Goal: Navigation & Orientation: Find specific page/section

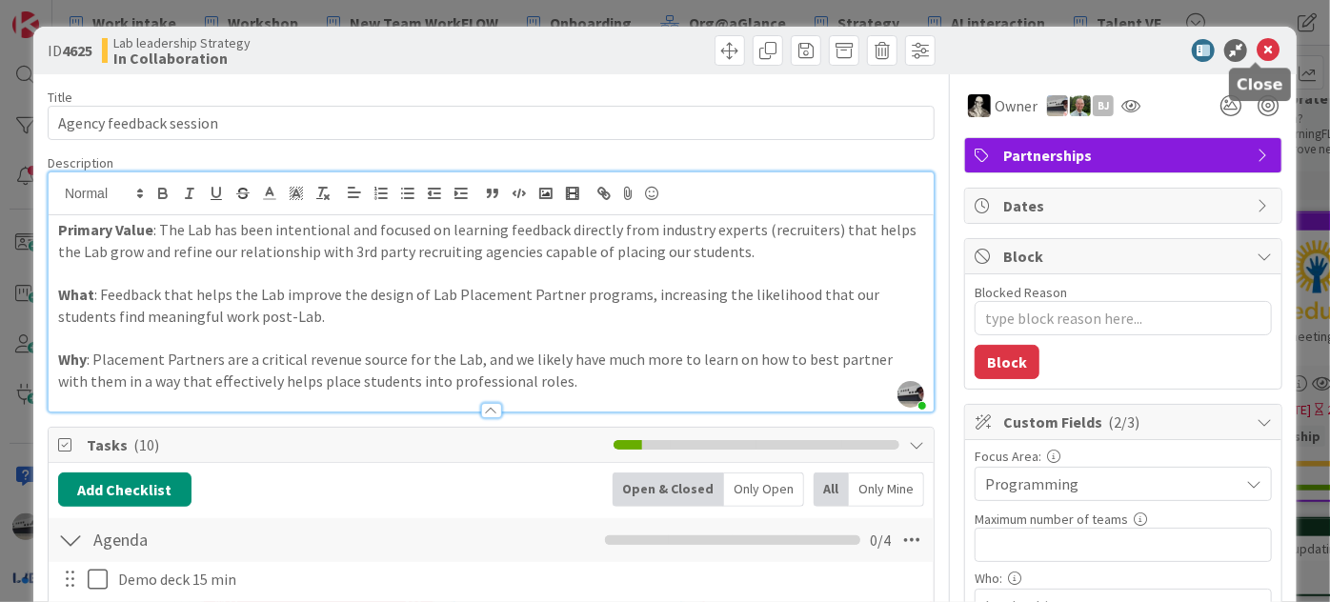
click at [1267, 50] on div at bounding box center [1113, 50] width 337 height 23
click at [1260, 48] on icon at bounding box center [1267, 50] width 23 height 23
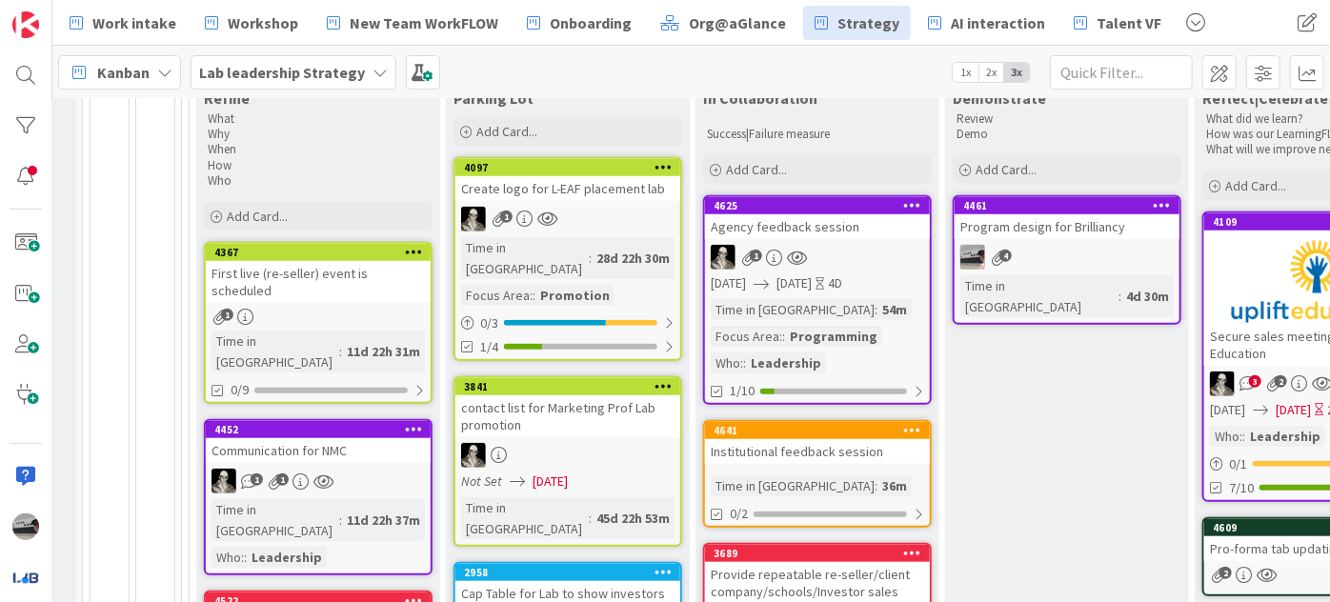
click at [335, 65] on b "Lab leadership Strategy" at bounding box center [282, 72] width 166 height 19
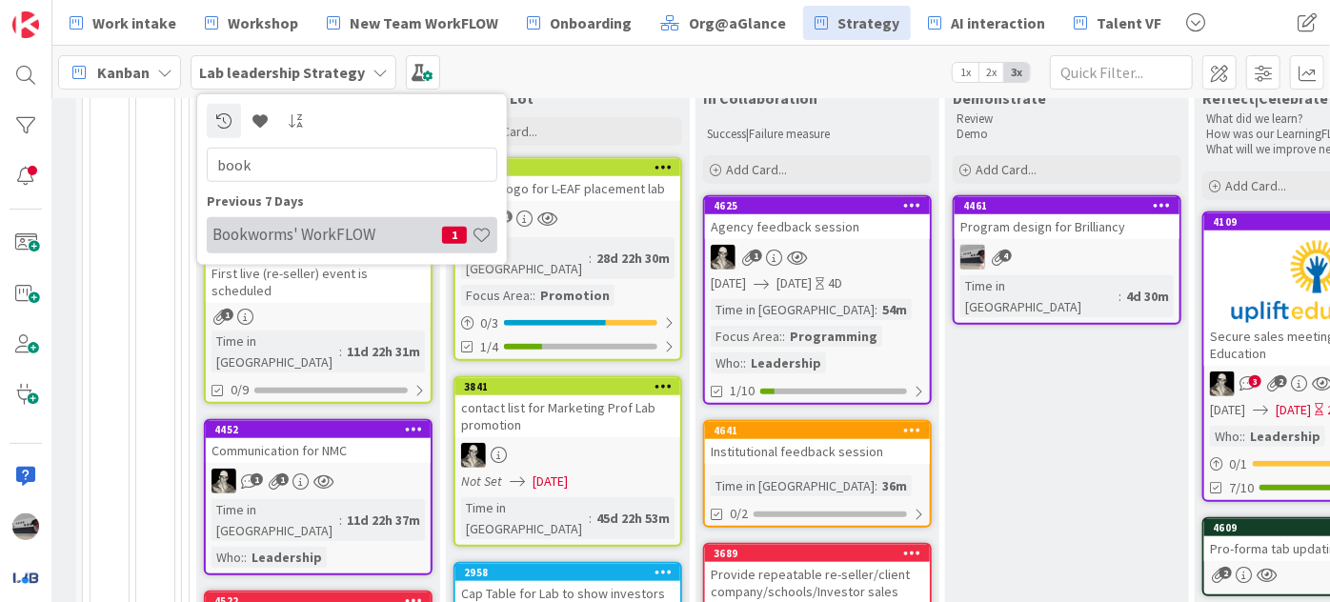
type input "book"
click at [337, 245] on div "Bookworms' WorkFLOW 1" at bounding box center [352, 234] width 291 height 36
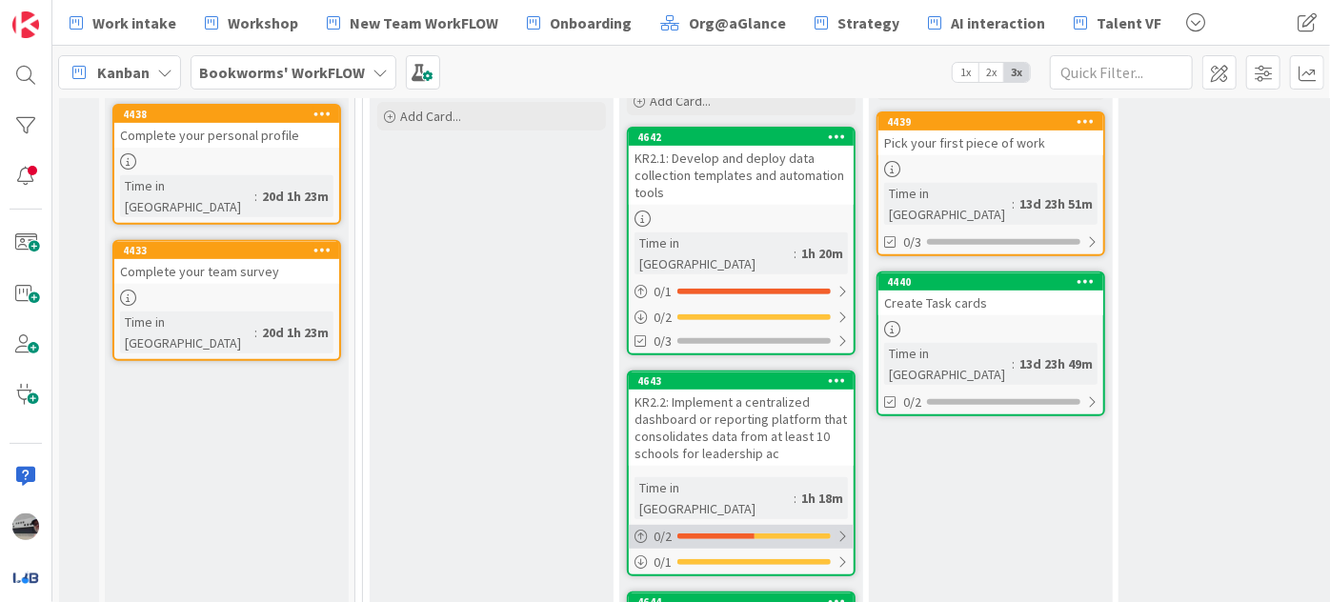
scroll to position [203, 0]
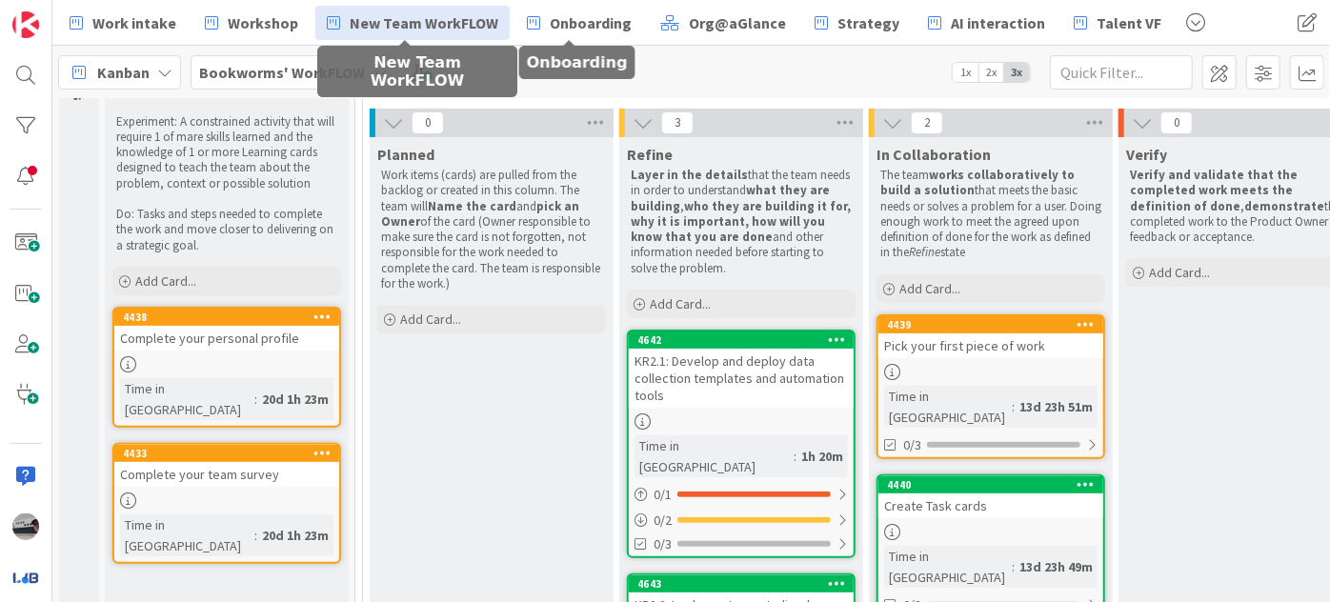
click at [410, 26] on span "New Team WorkFLOW" at bounding box center [424, 22] width 149 height 23
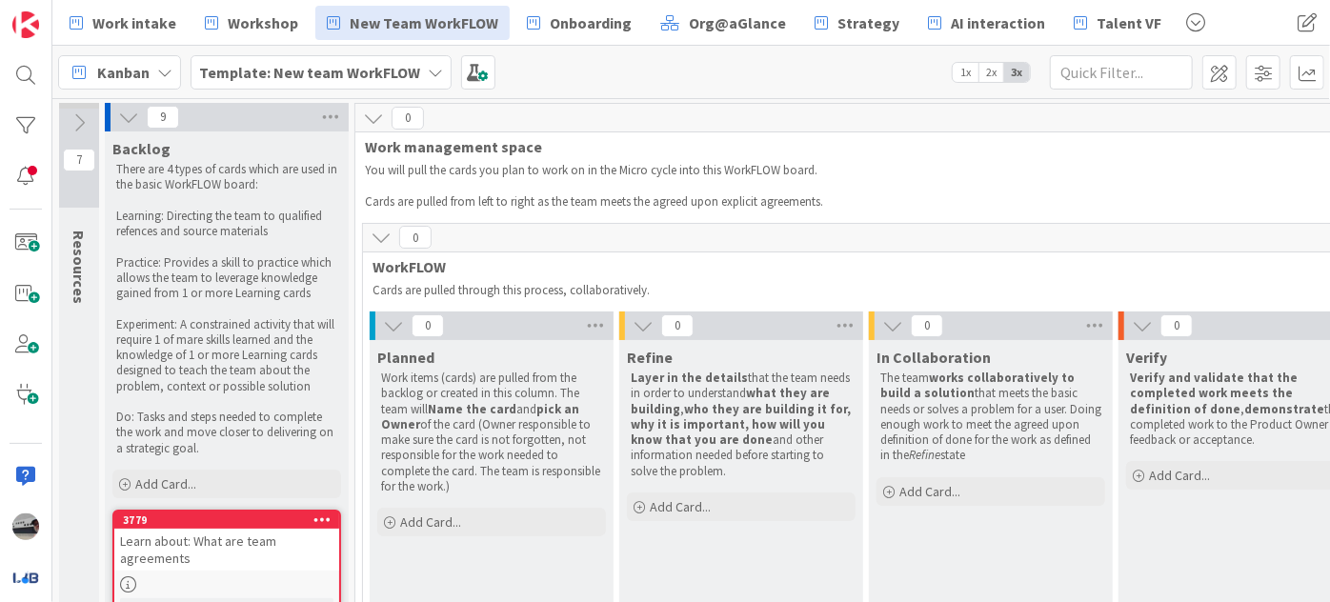
click at [390, 327] on icon at bounding box center [393, 325] width 21 height 21
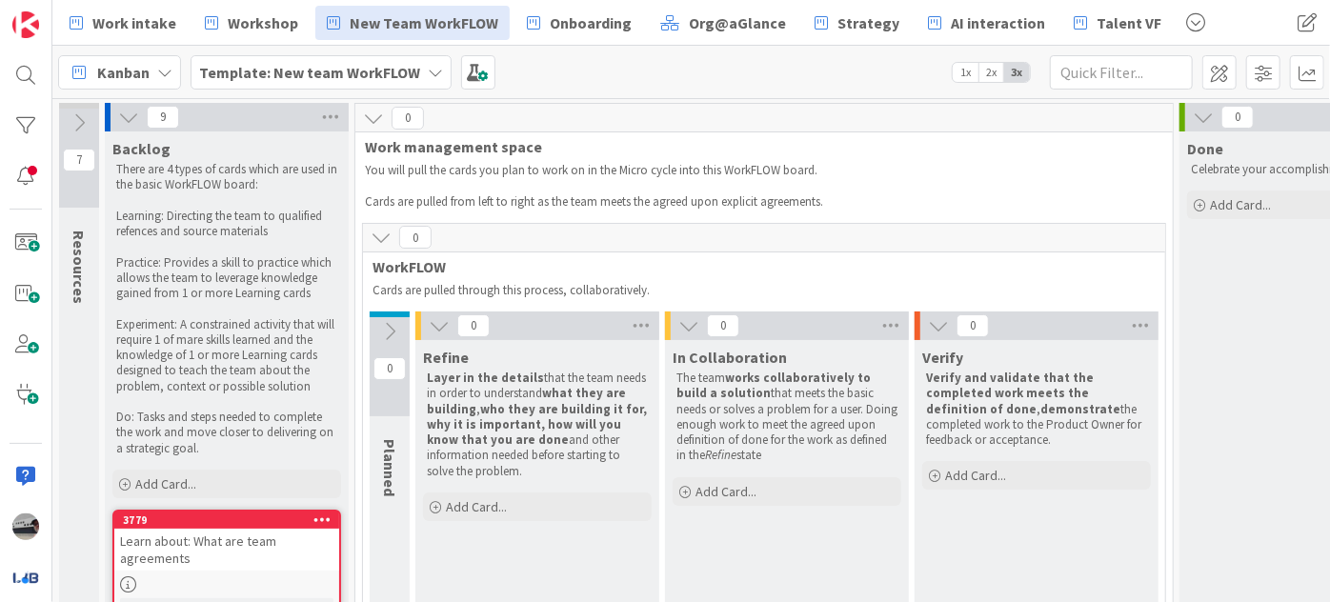
click at [451, 322] on div "0" at bounding box center [537, 325] width 244 height 29
click at [439, 323] on icon at bounding box center [439, 325] width 21 height 21
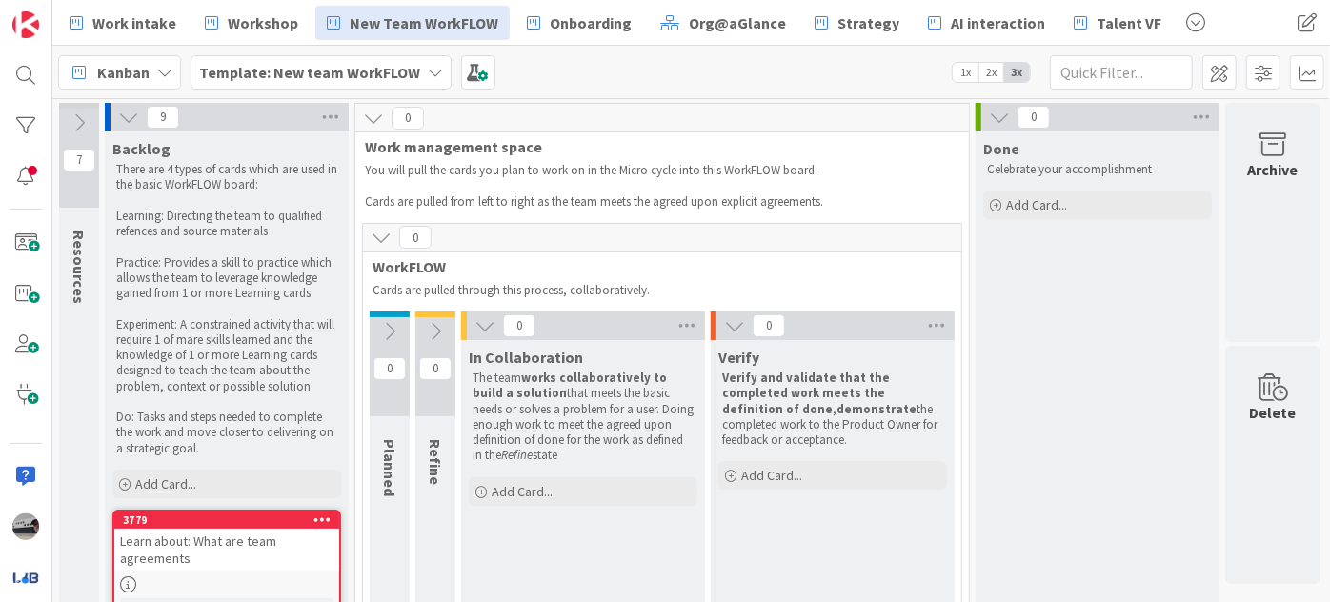
click at [485, 327] on icon at bounding box center [484, 325] width 21 height 21
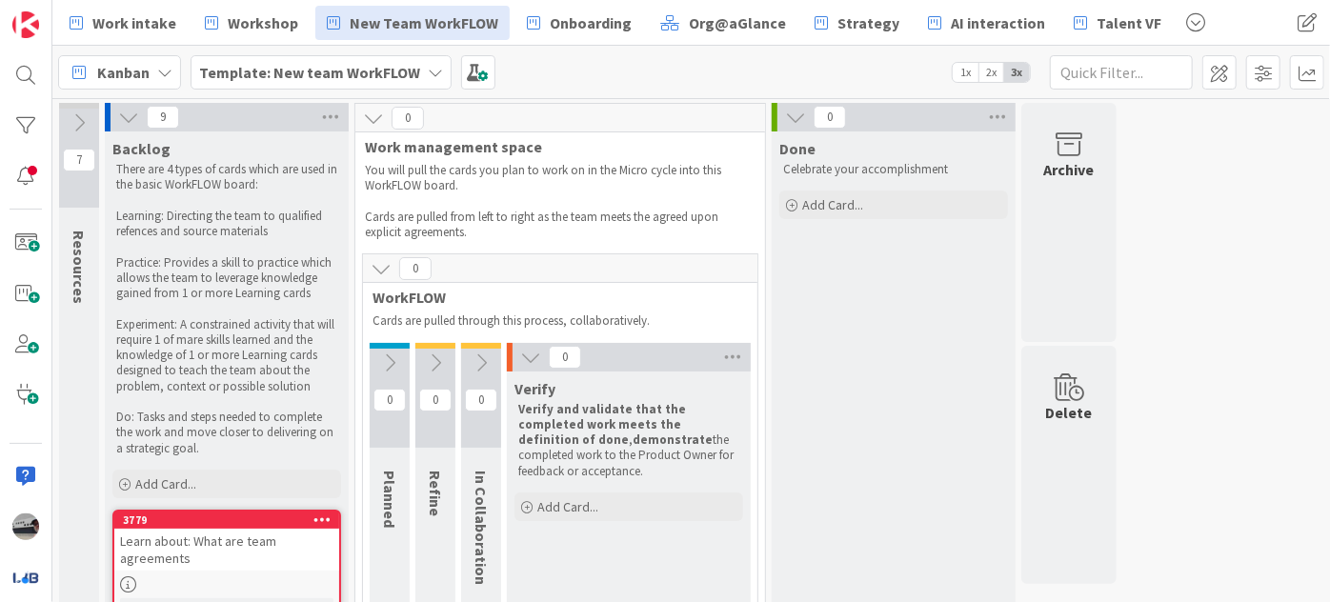
click at [526, 351] on icon at bounding box center [530, 357] width 21 height 21
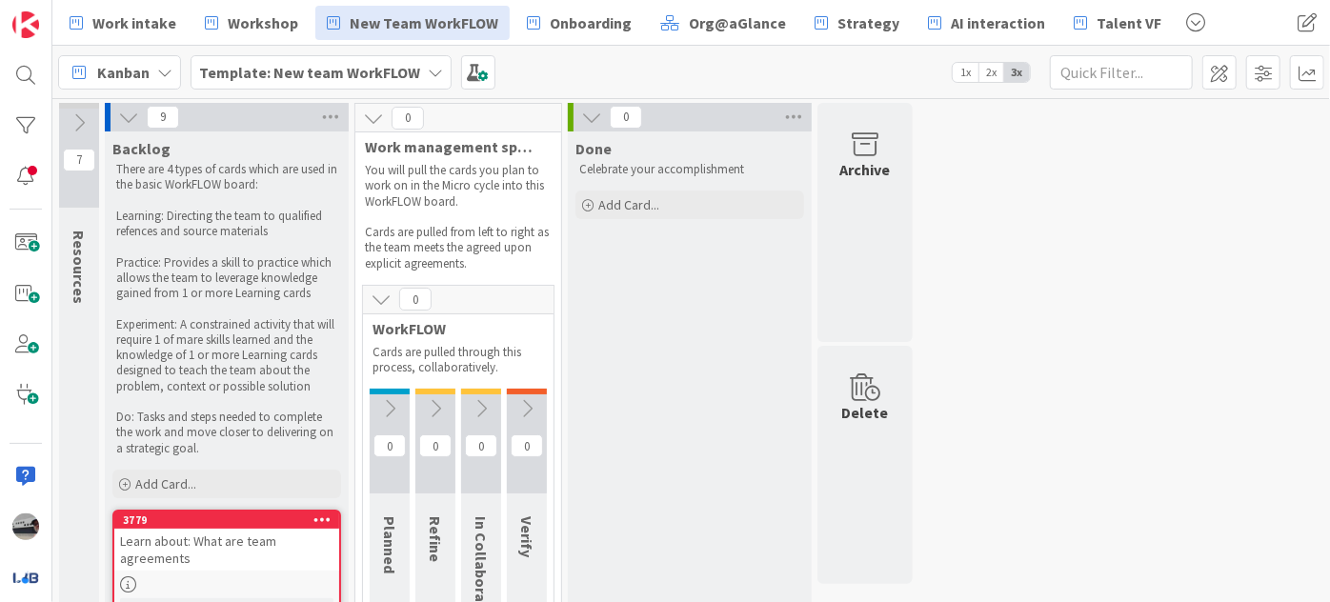
click at [381, 299] on icon at bounding box center [381, 299] width 21 height 21
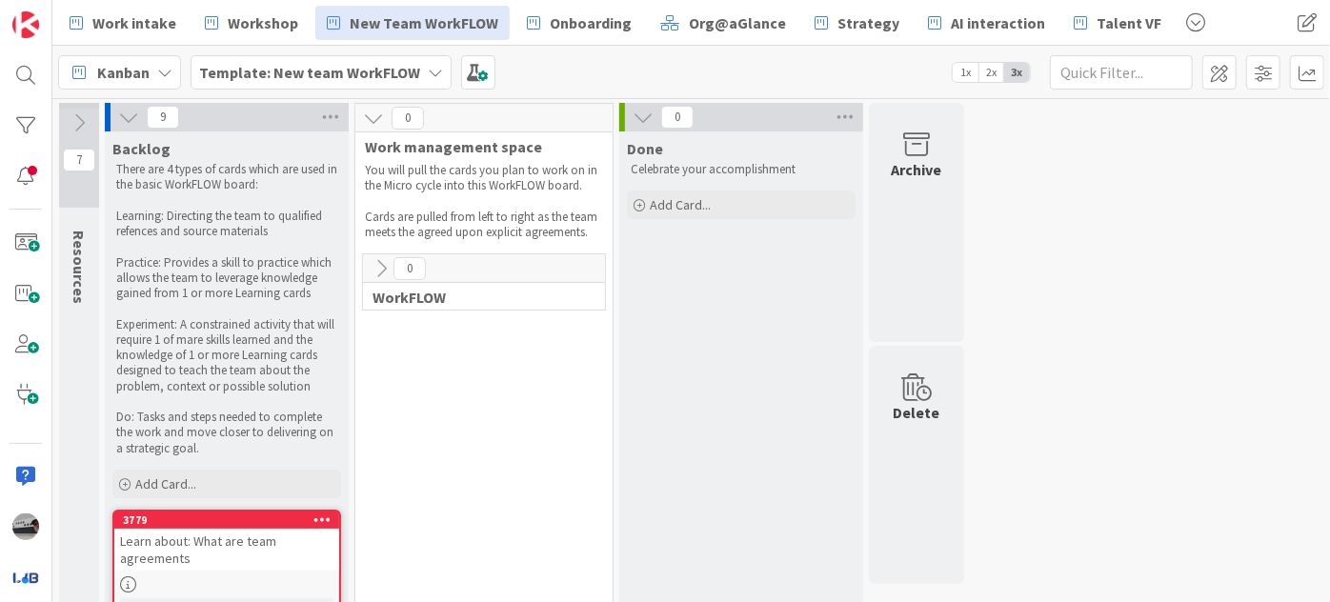
click at [368, 114] on icon at bounding box center [373, 118] width 21 height 21
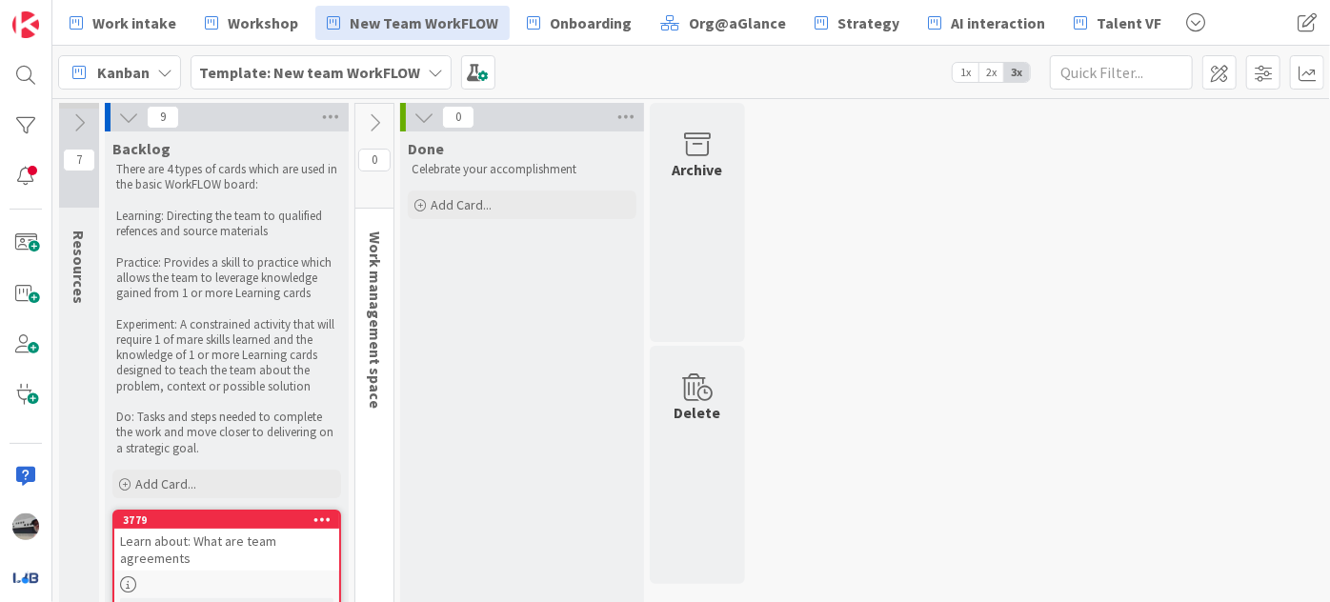
click at [124, 115] on icon at bounding box center [128, 117] width 21 height 21
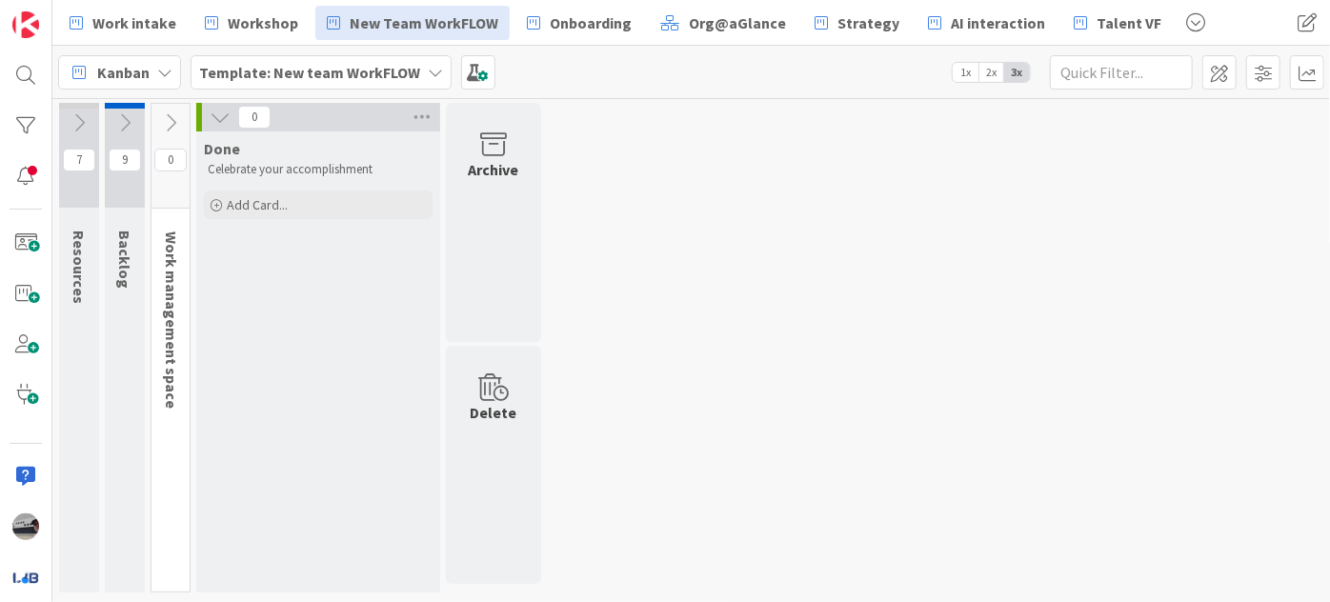
click at [221, 116] on icon at bounding box center [220, 117] width 21 height 21
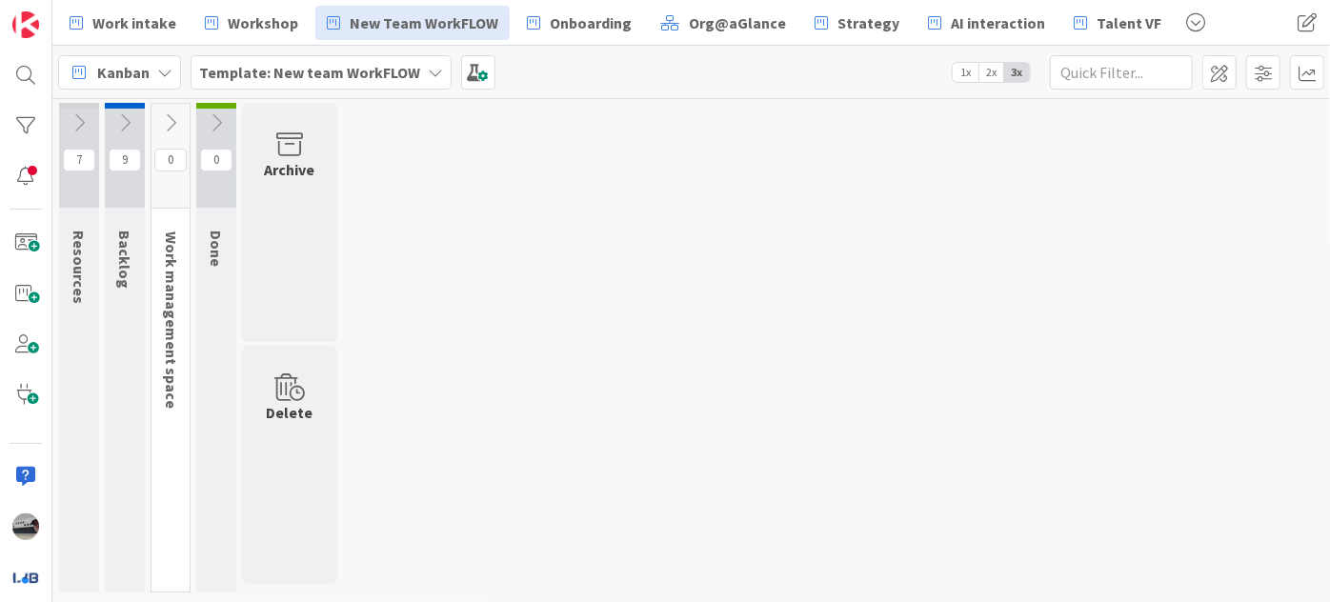
click at [81, 125] on icon at bounding box center [79, 122] width 21 height 21
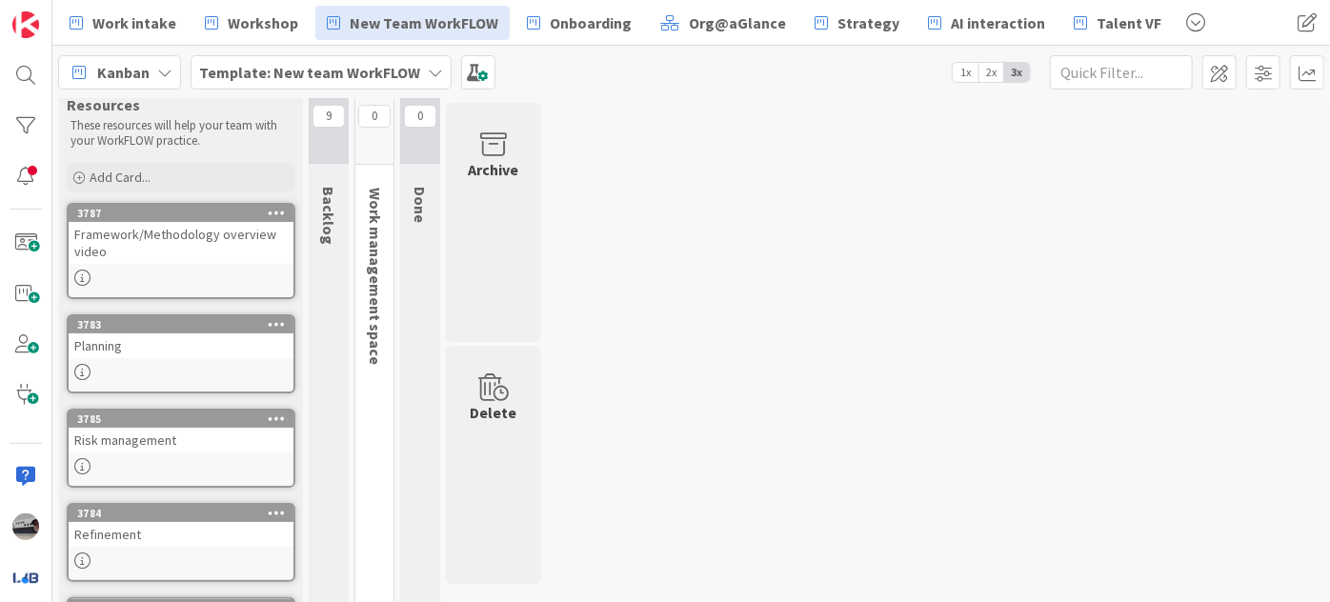
scroll to position [86, 0]
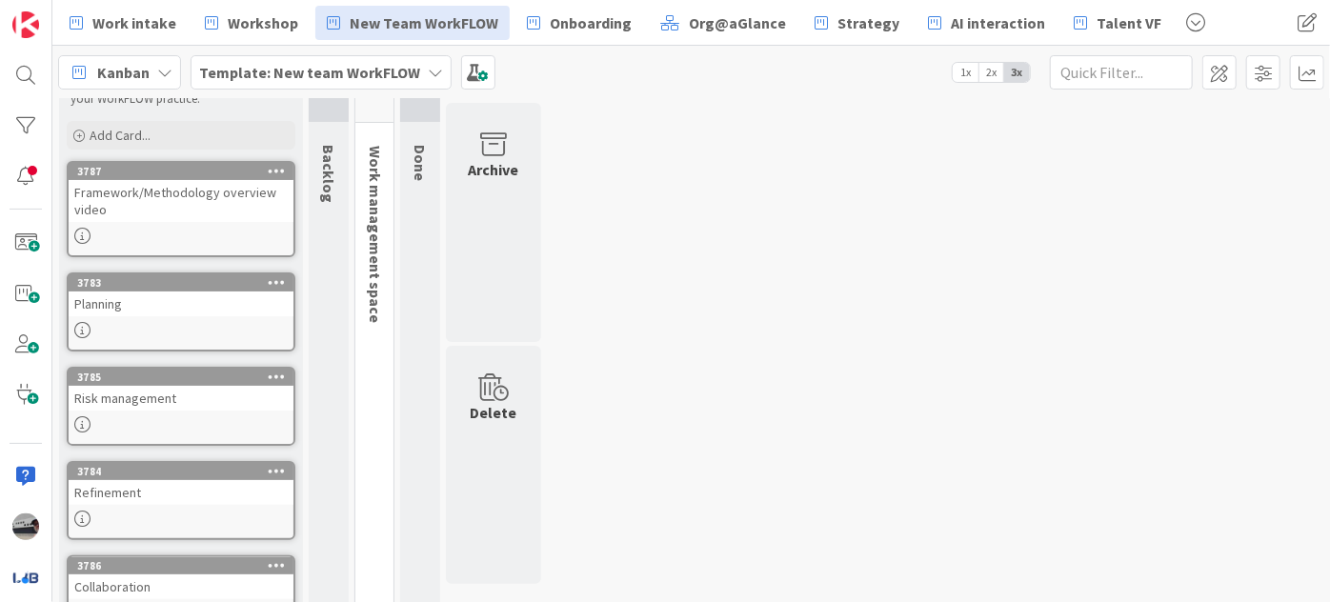
click at [249, 208] on div "Framework/Methodology overview video" at bounding box center [181, 201] width 225 height 42
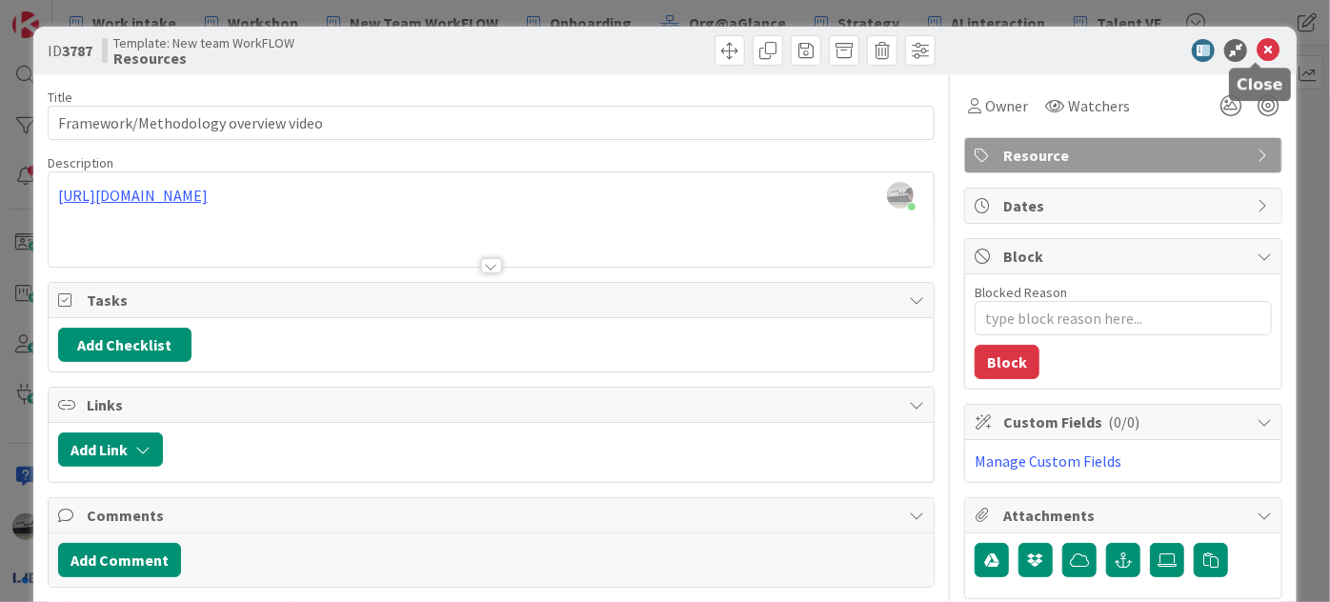
click at [1258, 47] on icon at bounding box center [1267, 50] width 23 height 23
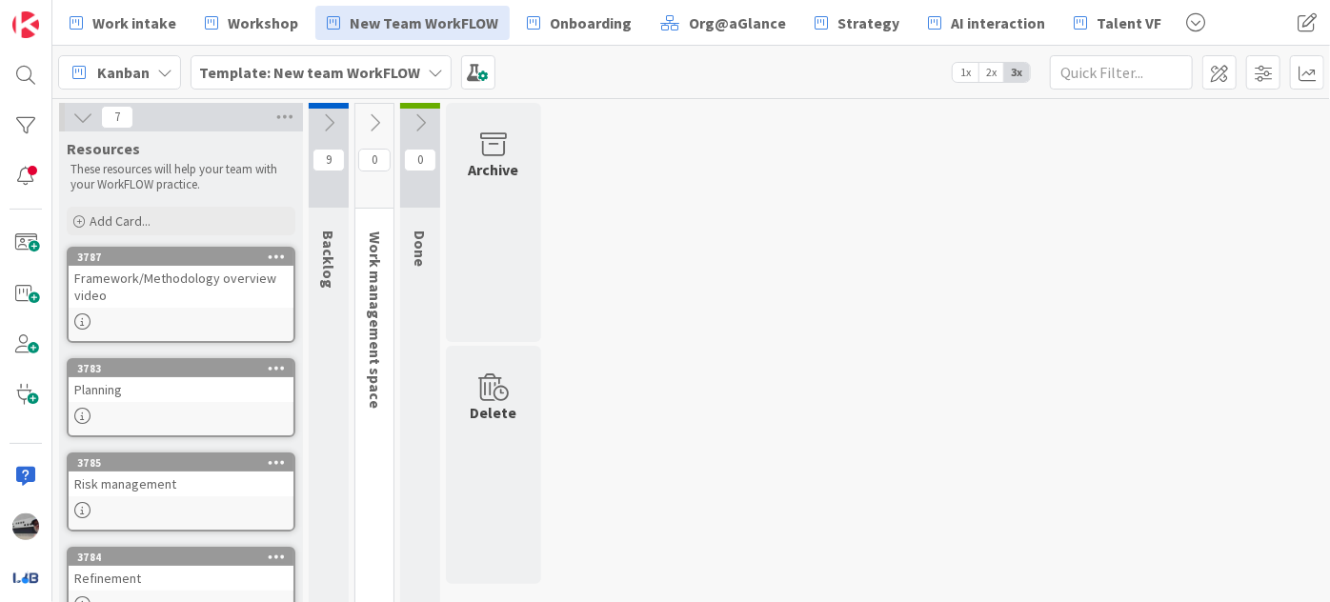
click at [331, 116] on icon at bounding box center [328, 122] width 21 height 21
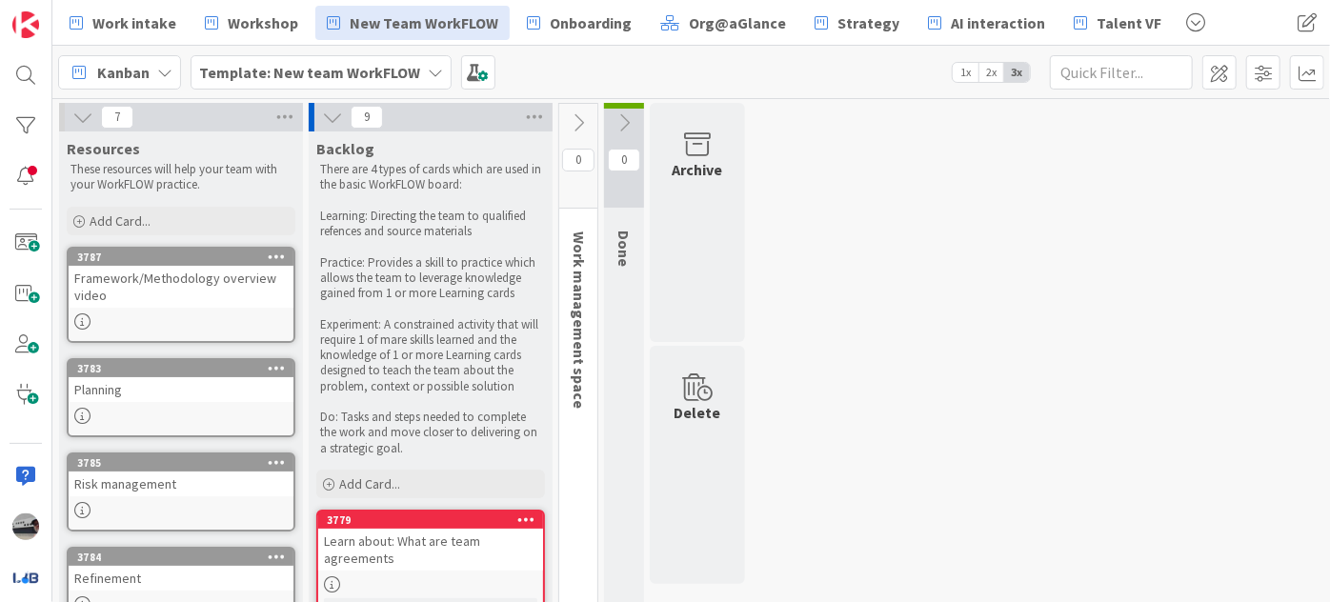
click at [572, 112] on icon at bounding box center [578, 122] width 21 height 21
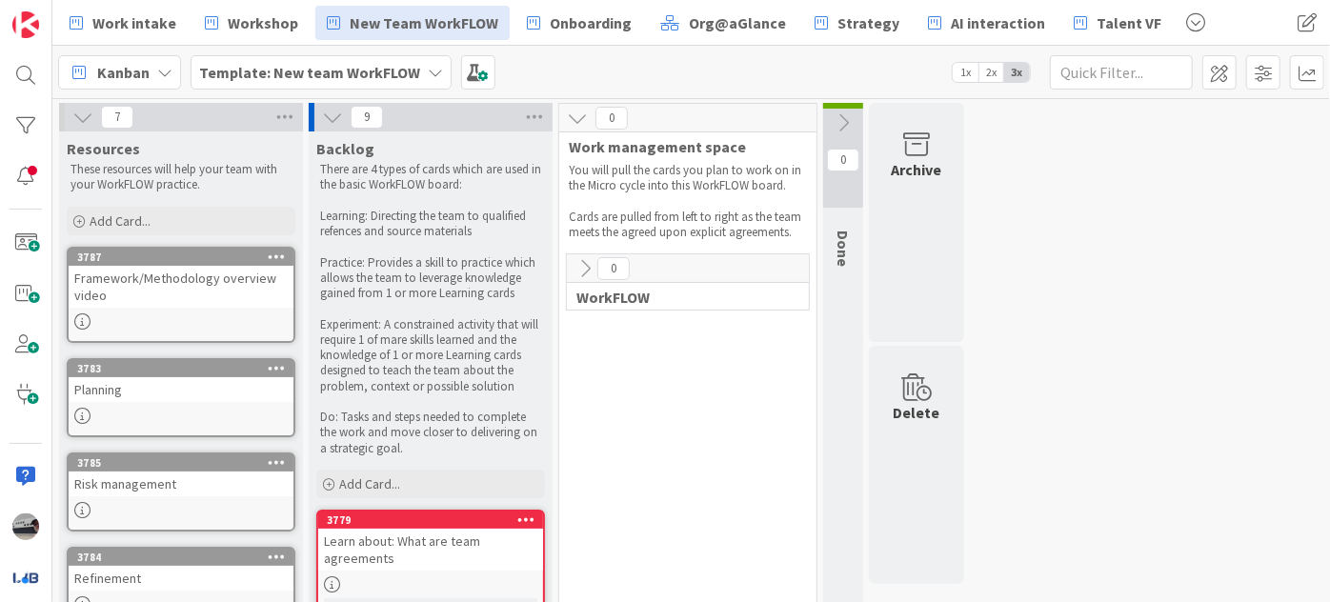
click at [578, 258] on icon at bounding box center [584, 268] width 21 height 21
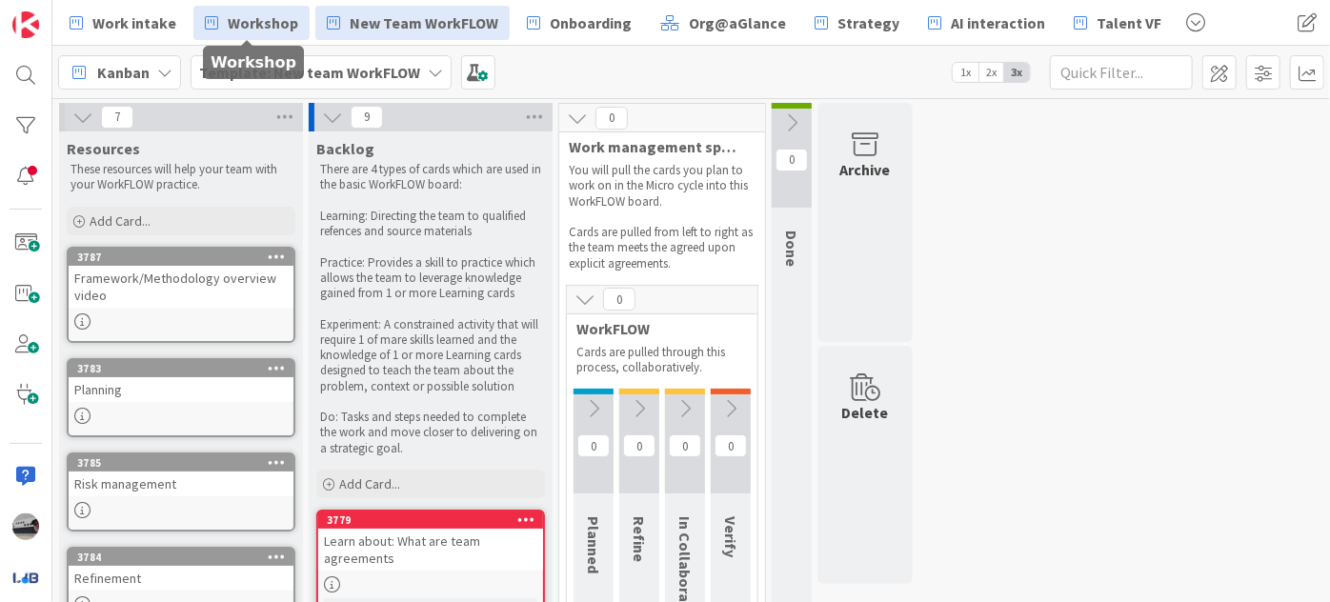
click at [274, 25] on span "Workshop" at bounding box center [263, 22] width 70 height 23
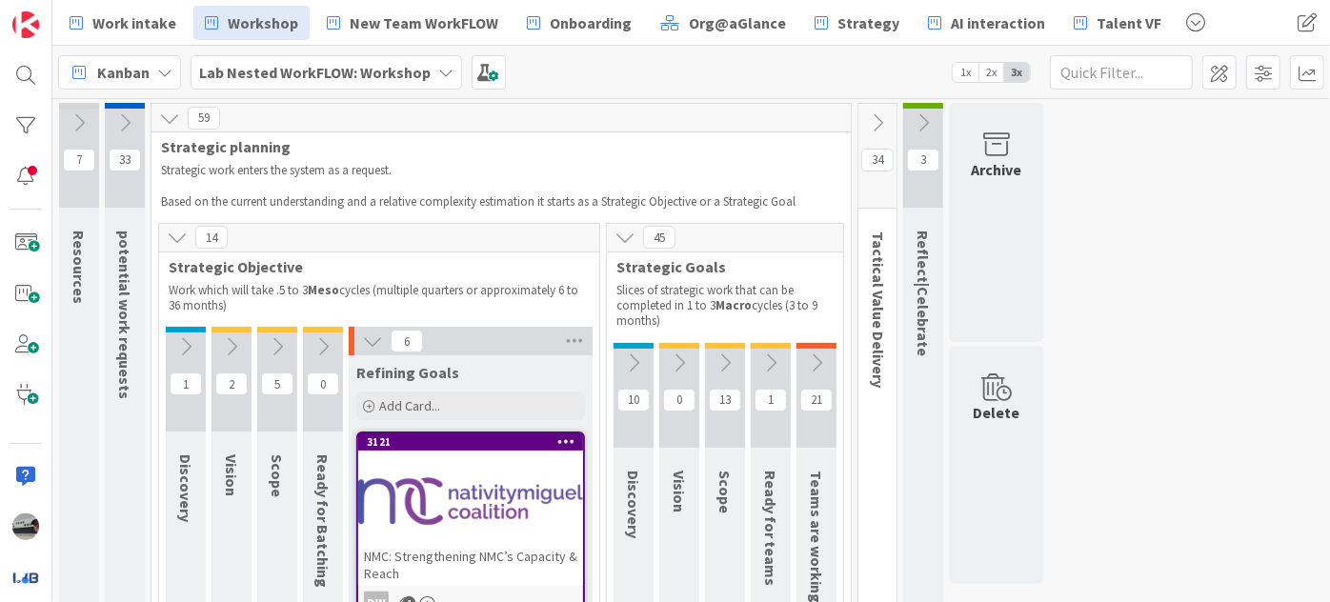
click at [175, 237] on icon at bounding box center [177, 237] width 21 height 21
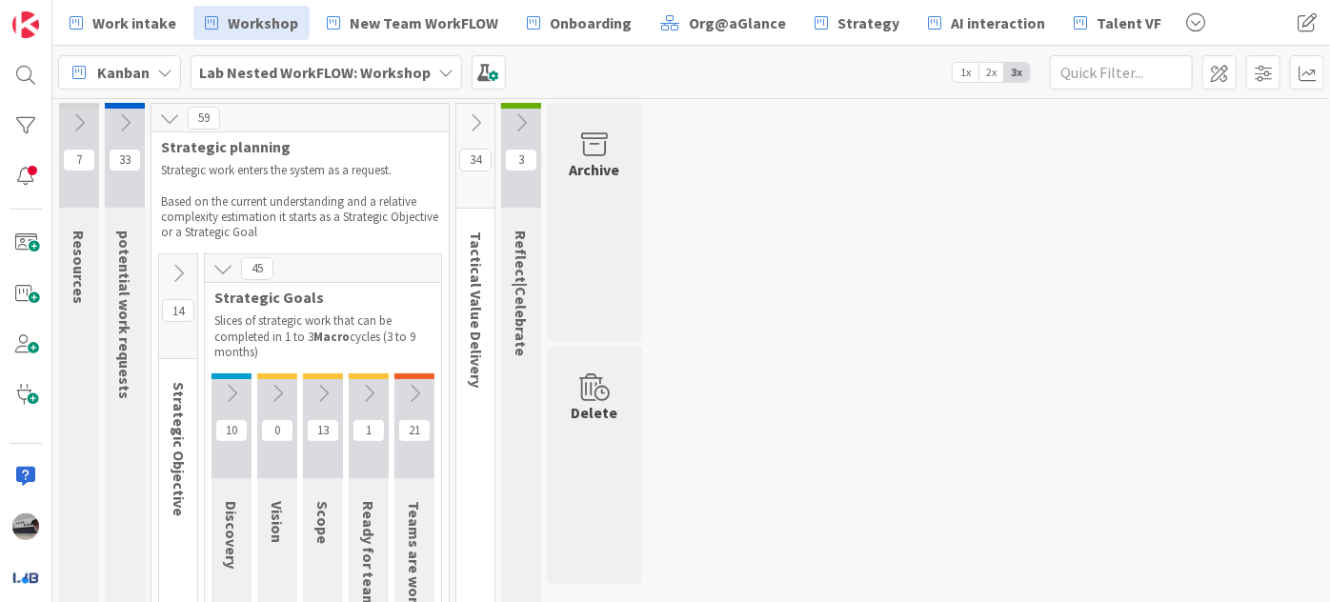
click at [178, 118] on icon at bounding box center [169, 118] width 21 height 21
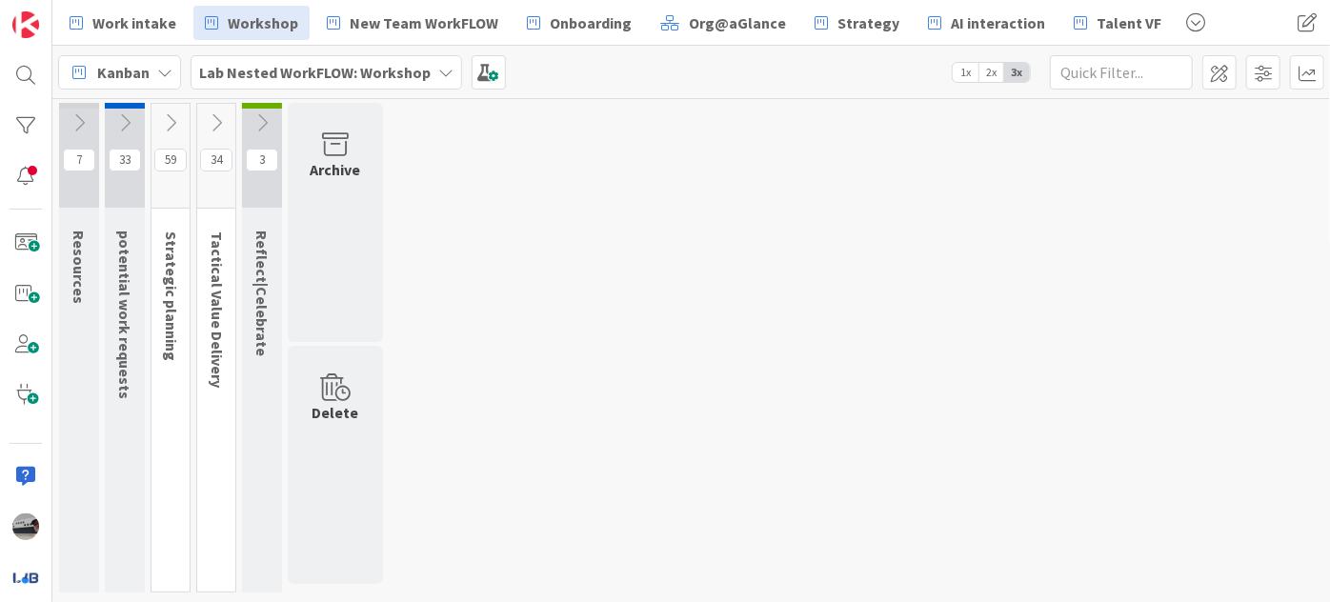
click at [77, 114] on icon at bounding box center [79, 122] width 21 height 21
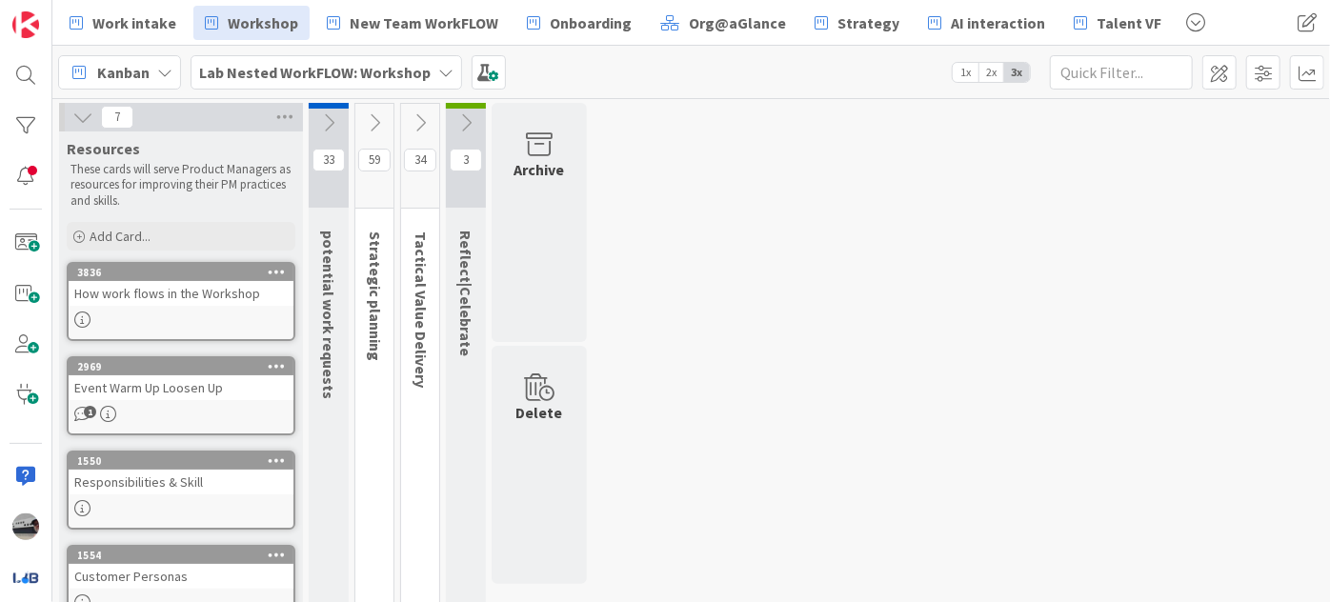
click at [79, 110] on icon at bounding box center [82, 117] width 21 height 21
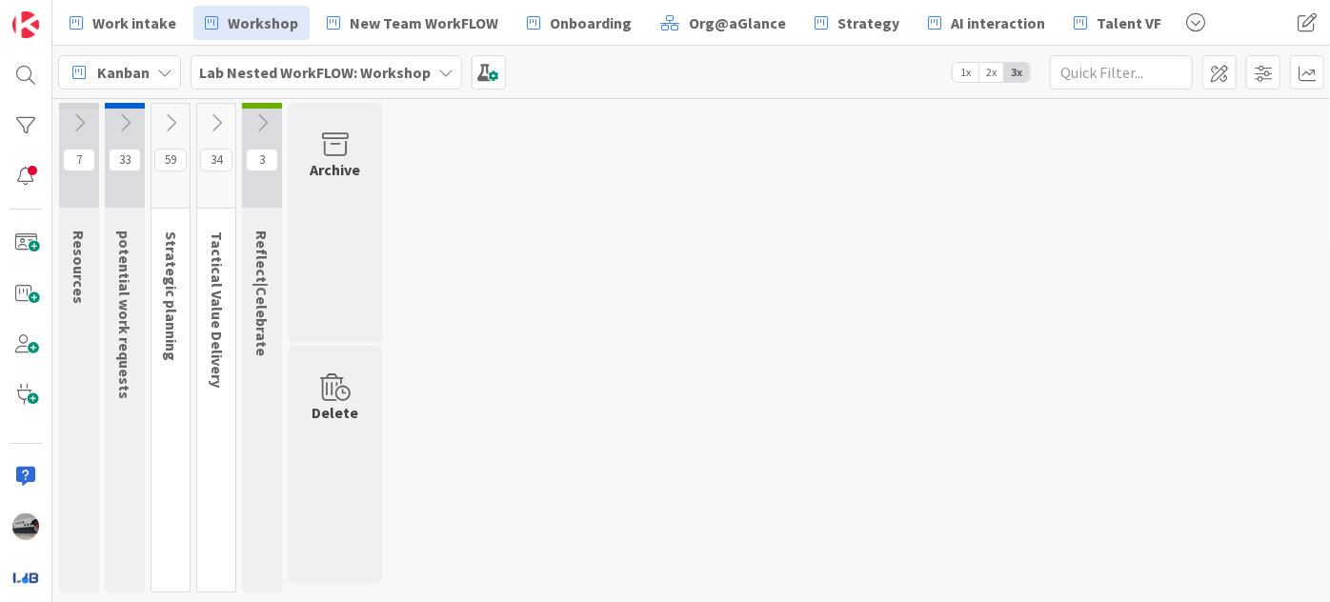
click at [130, 116] on icon at bounding box center [124, 122] width 21 height 21
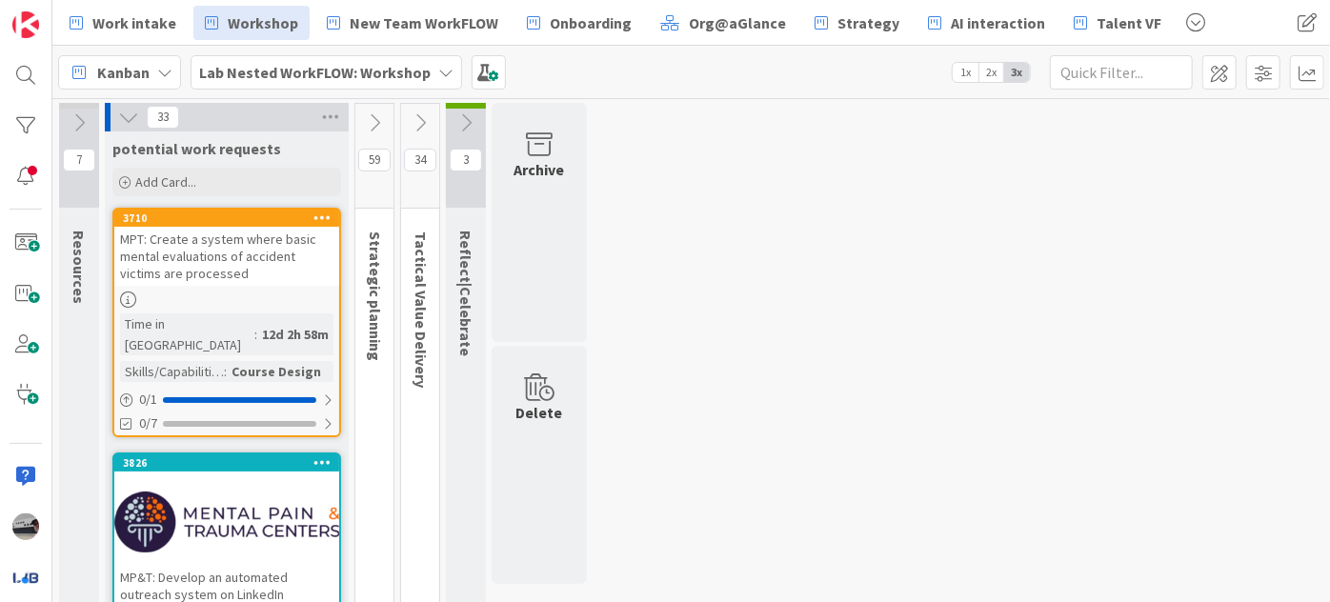
click at [122, 117] on icon at bounding box center [128, 117] width 21 height 21
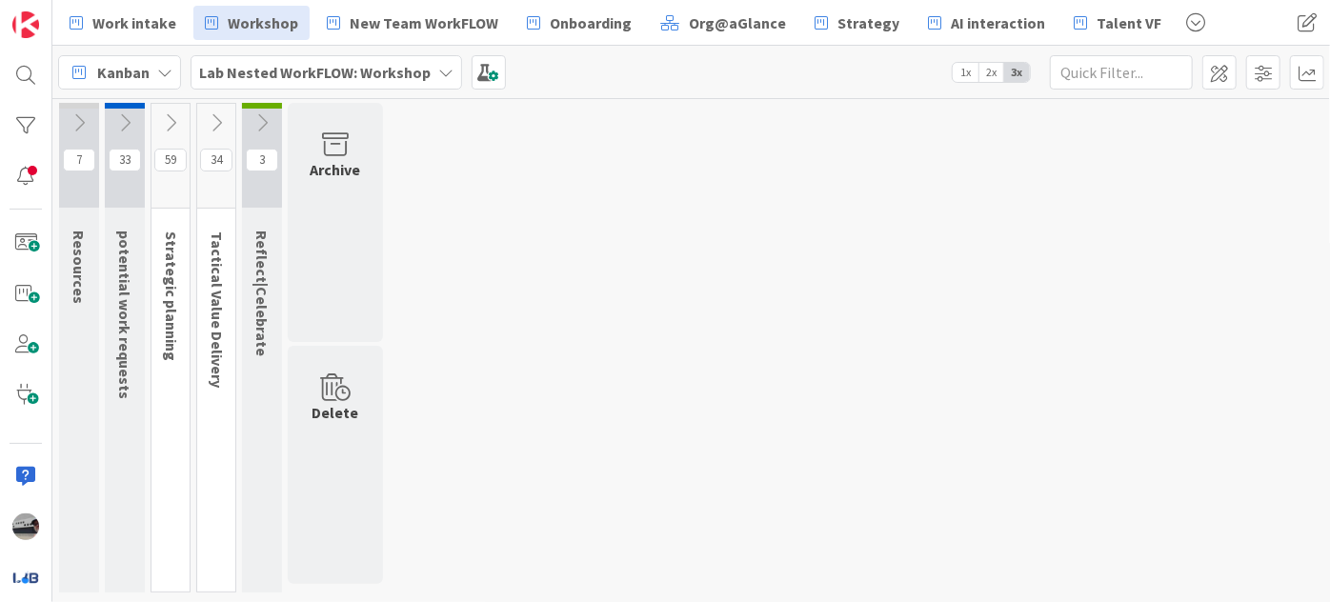
click at [170, 127] on icon at bounding box center [170, 122] width 21 height 21
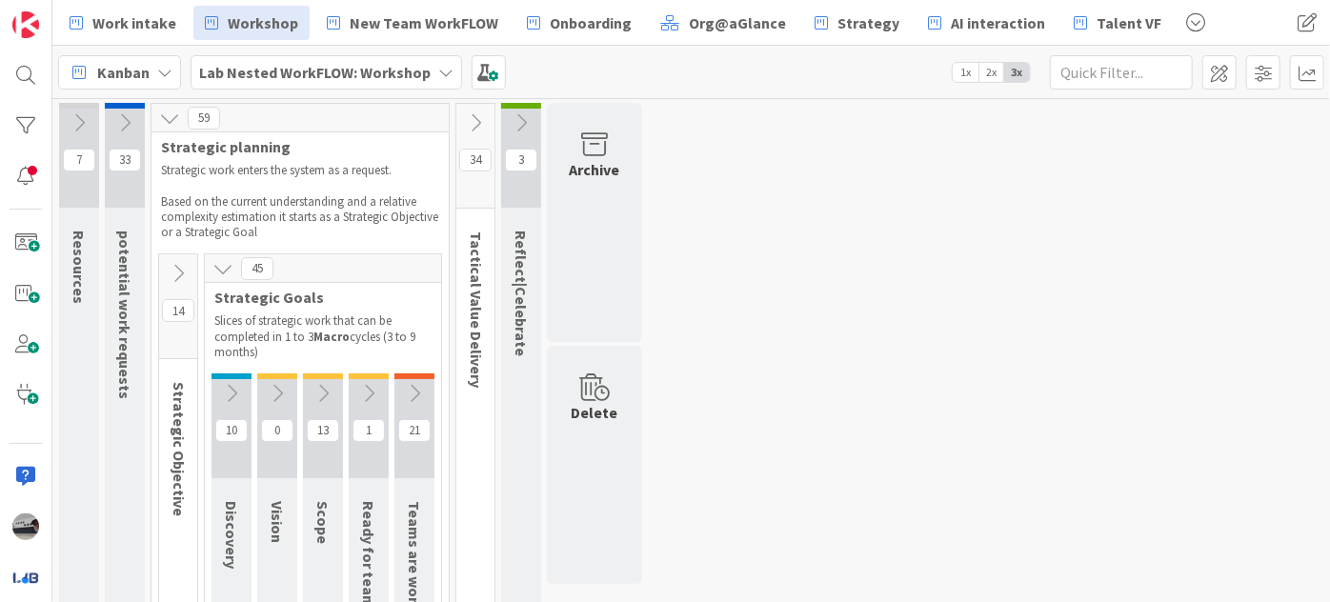
click at [226, 266] on icon at bounding box center [222, 268] width 21 height 21
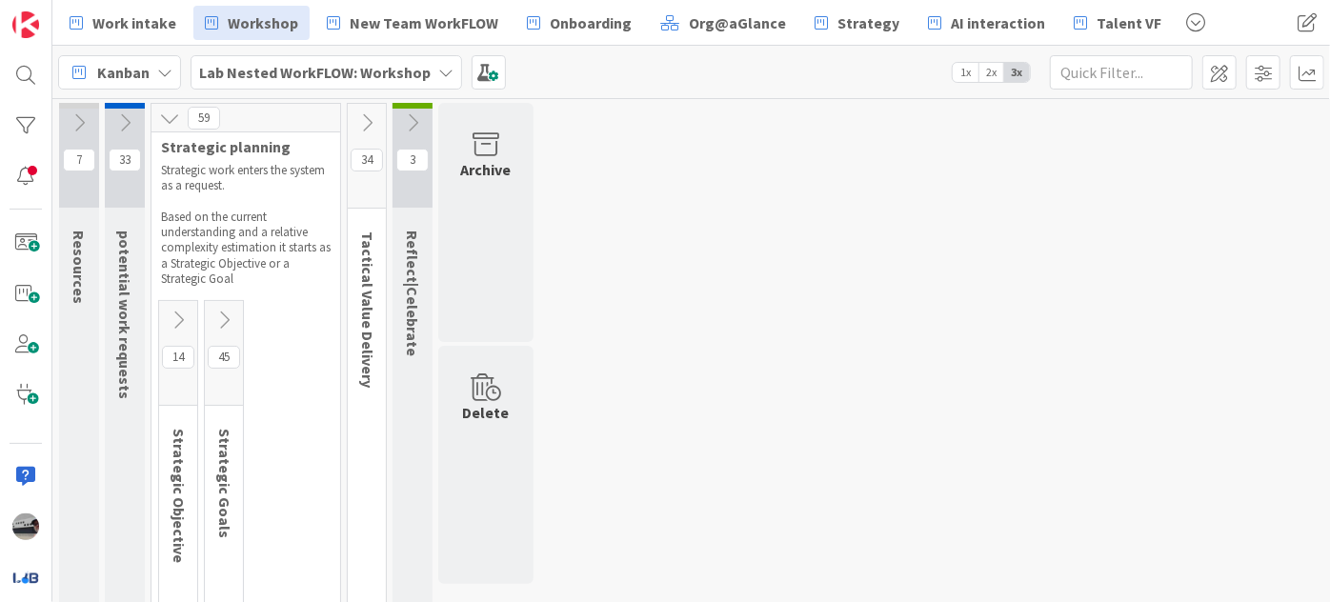
click at [178, 328] on icon at bounding box center [178, 320] width 21 height 21
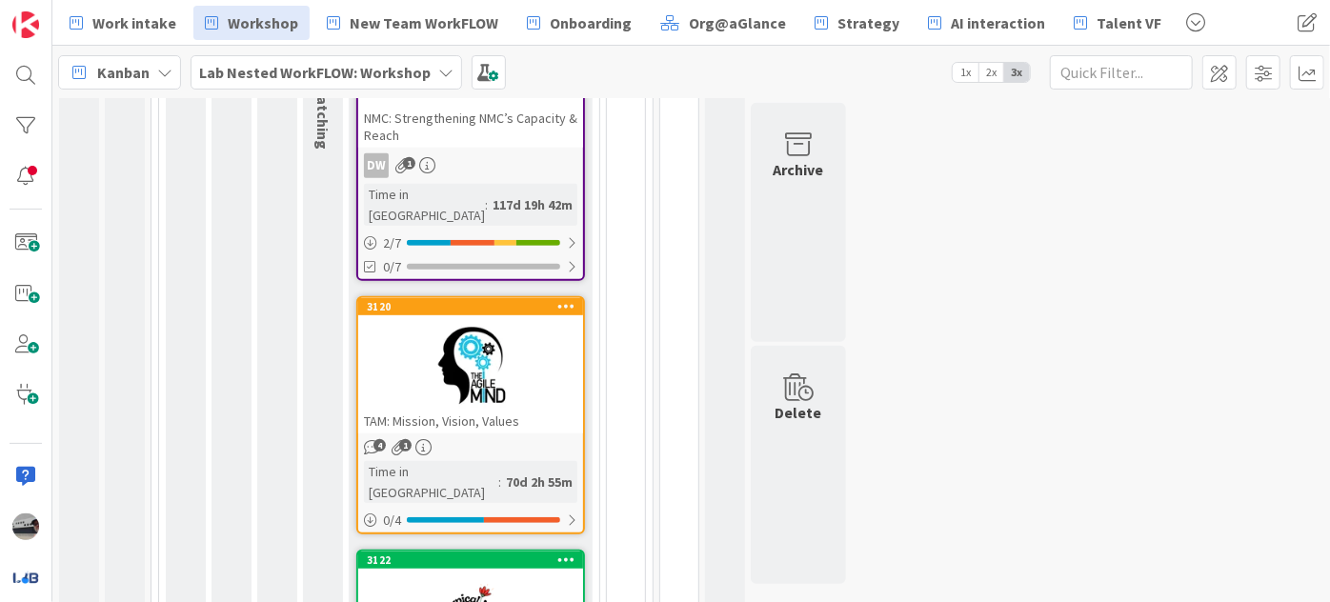
scroll to position [194, 0]
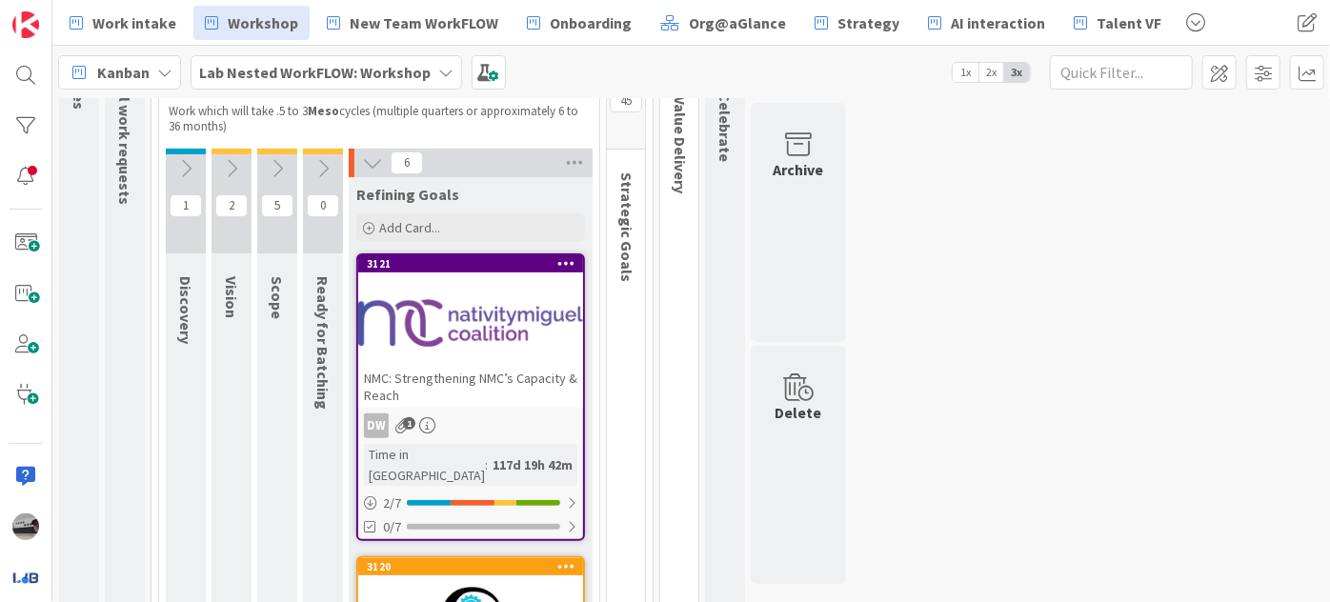
click at [546, 347] on div at bounding box center [470, 323] width 225 height 86
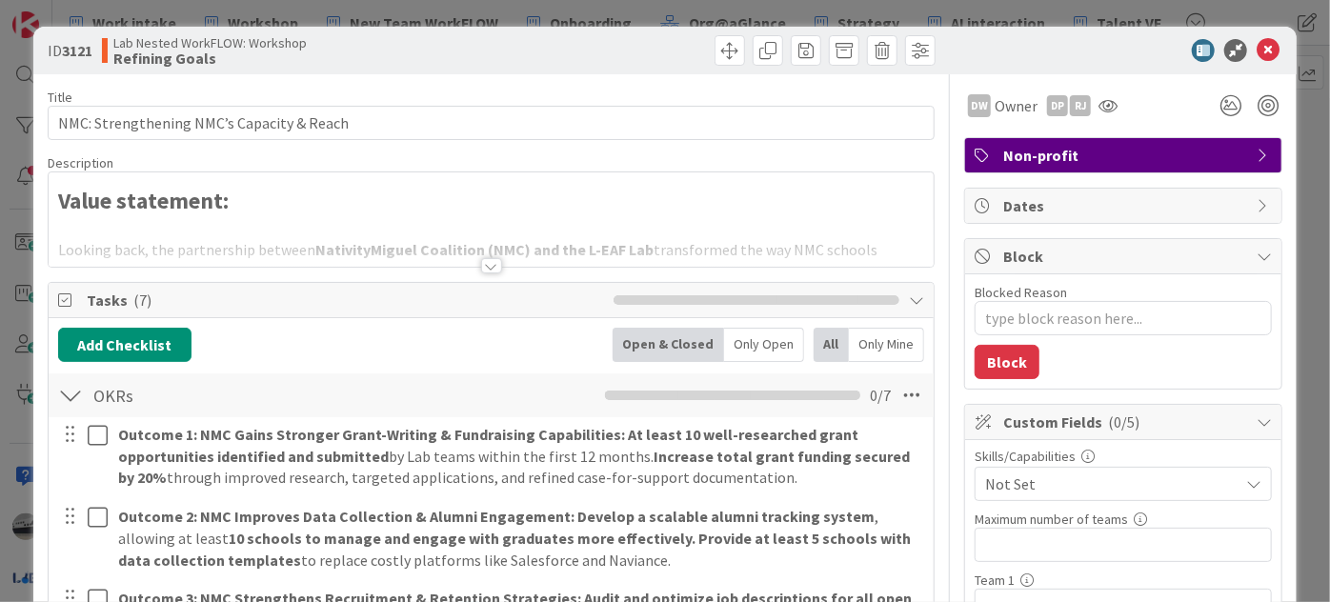
click at [487, 261] on div at bounding box center [491, 265] width 21 height 15
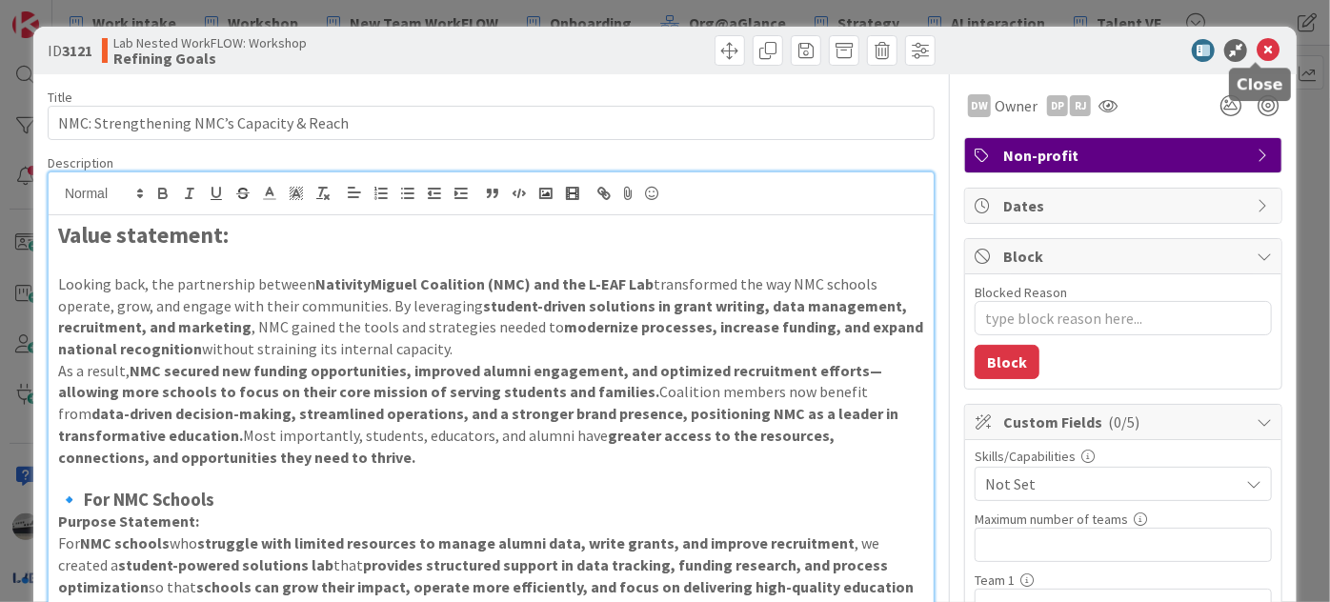
click at [1257, 44] on icon at bounding box center [1267, 50] width 23 height 23
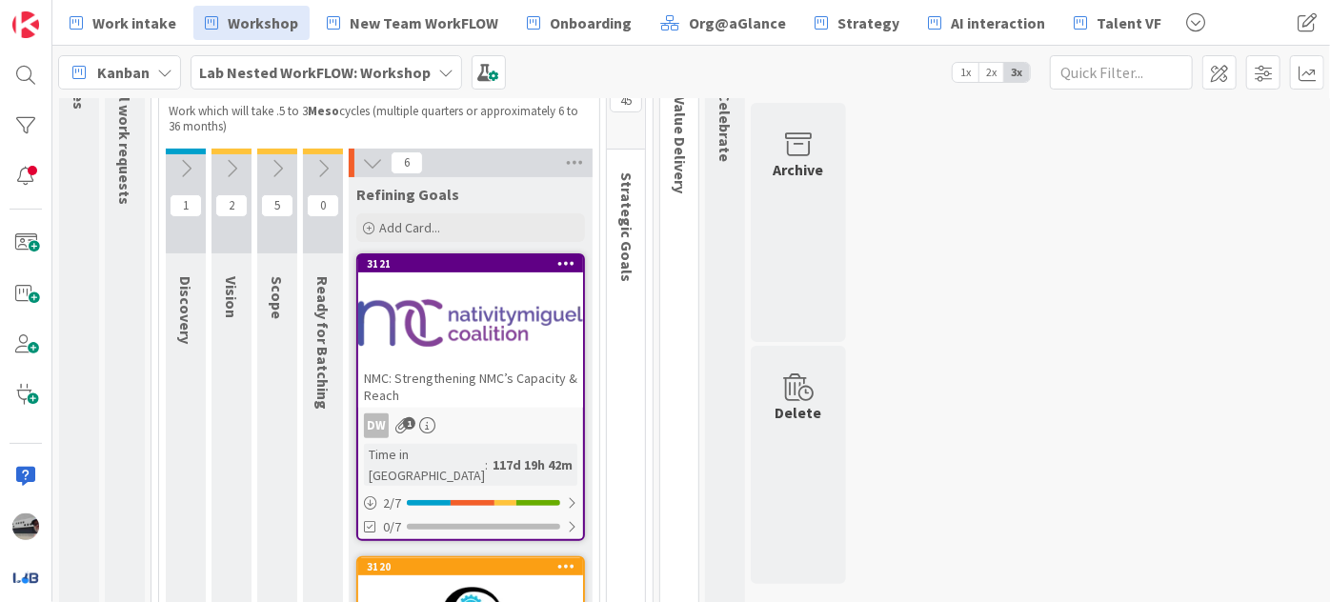
click at [360, 158] on button at bounding box center [372, 162] width 25 height 25
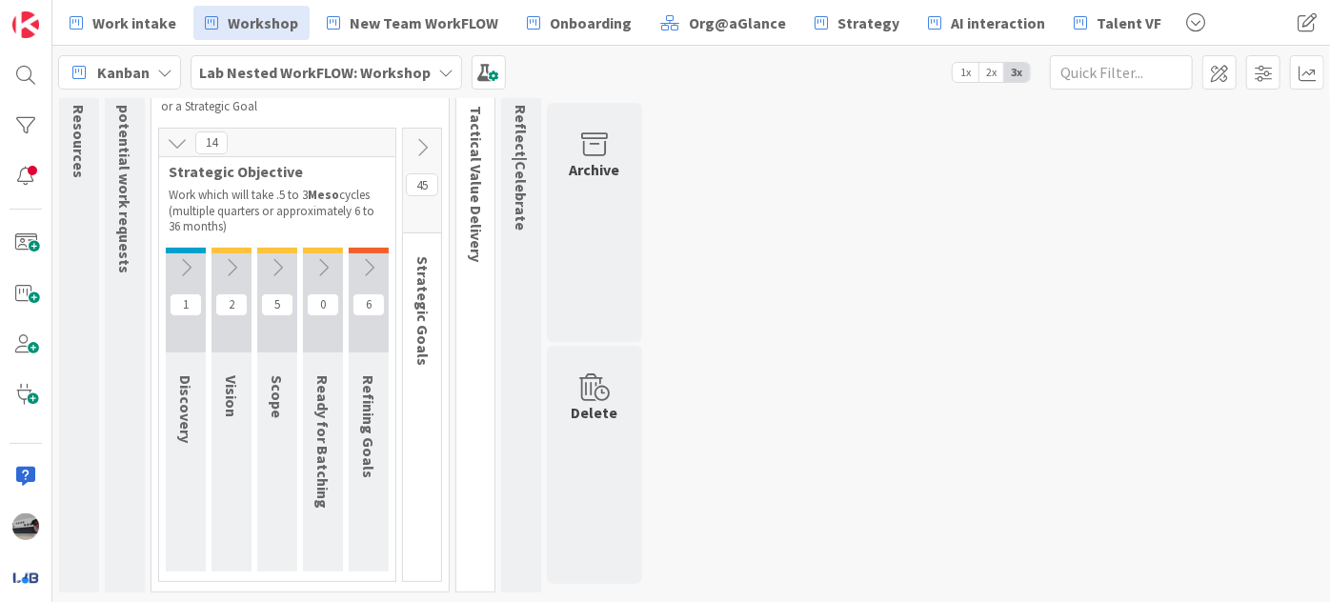
scroll to position [124, 0]
click at [419, 141] on icon at bounding box center [421, 149] width 21 height 21
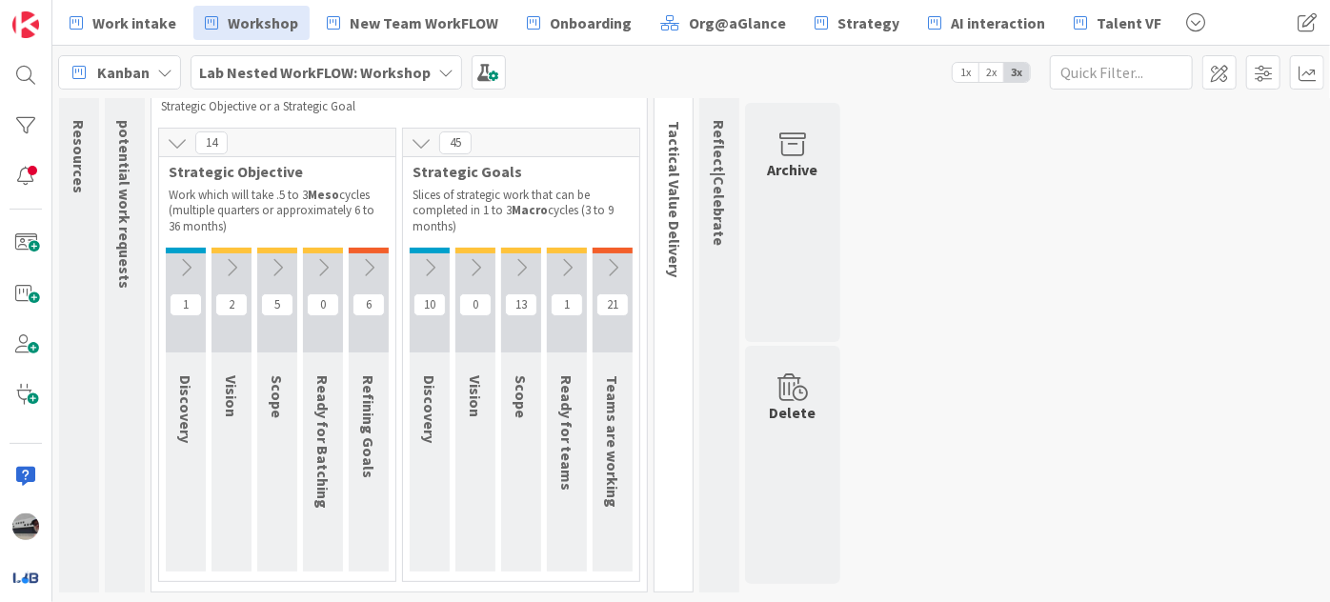
scroll to position [109, 0]
click at [564, 266] on icon at bounding box center [566, 269] width 21 height 21
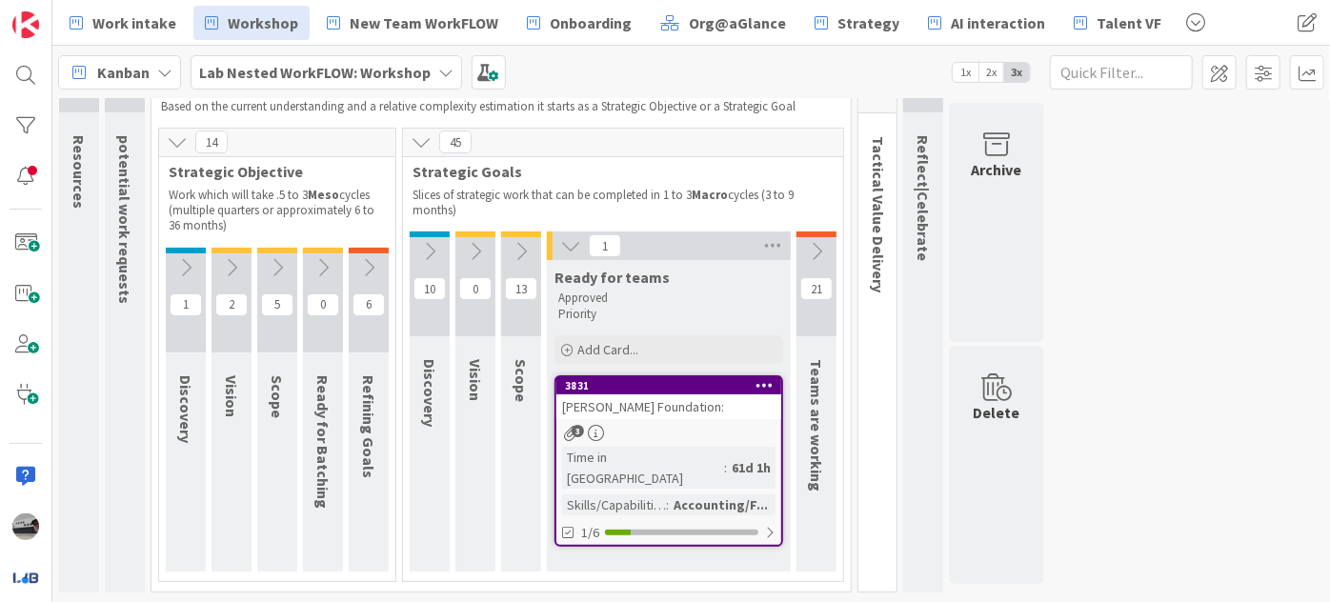
scroll to position [93, 0]
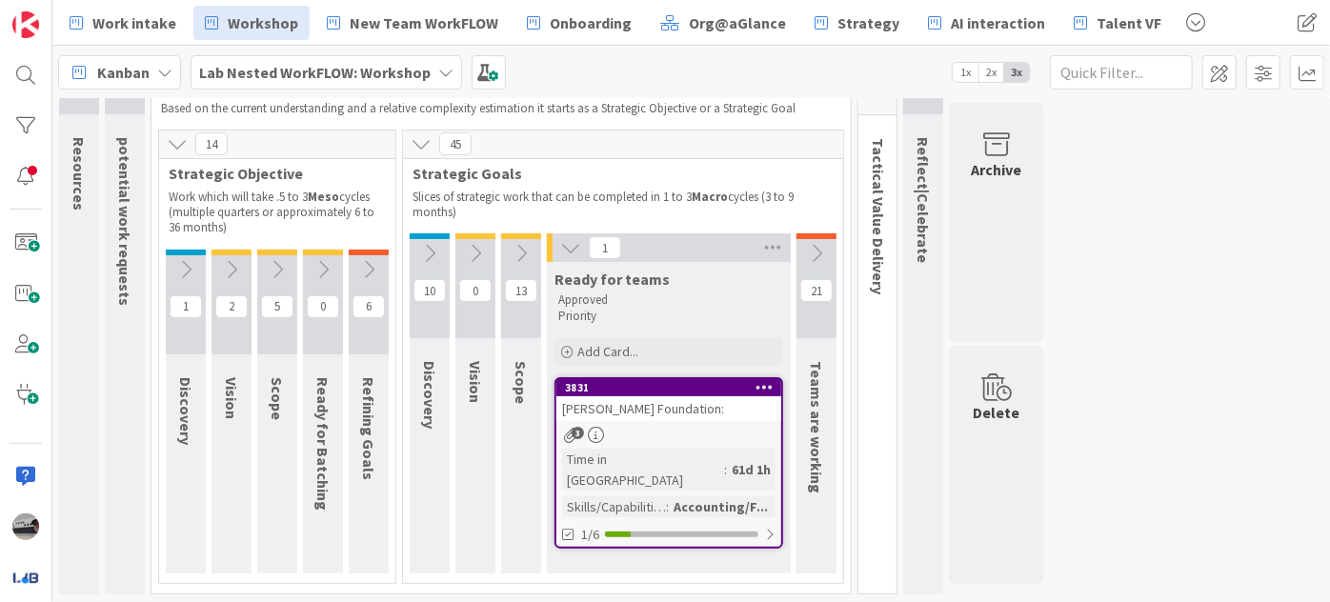
click at [815, 251] on icon at bounding box center [816, 253] width 21 height 21
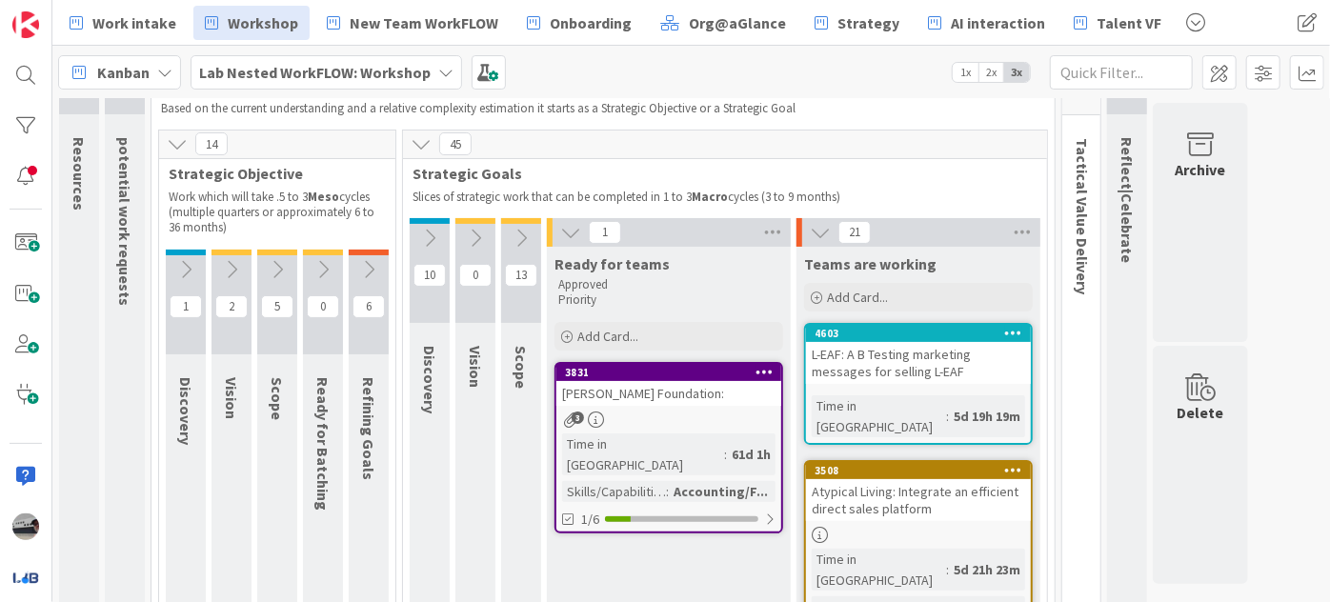
click at [951, 479] on div "Atypical Living: Integrate an efficient direct sales platform" at bounding box center [918, 500] width 225 height 42
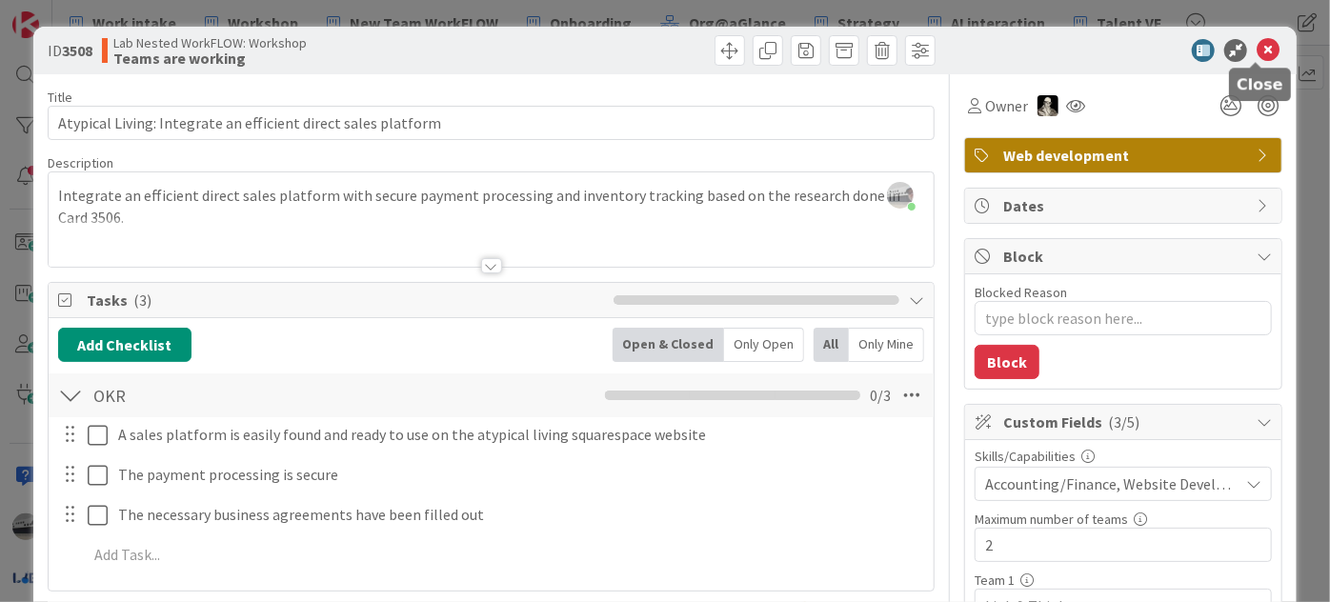
click at [1256, 45] on icon at bounding box center [1267, 50] width 23 height 23
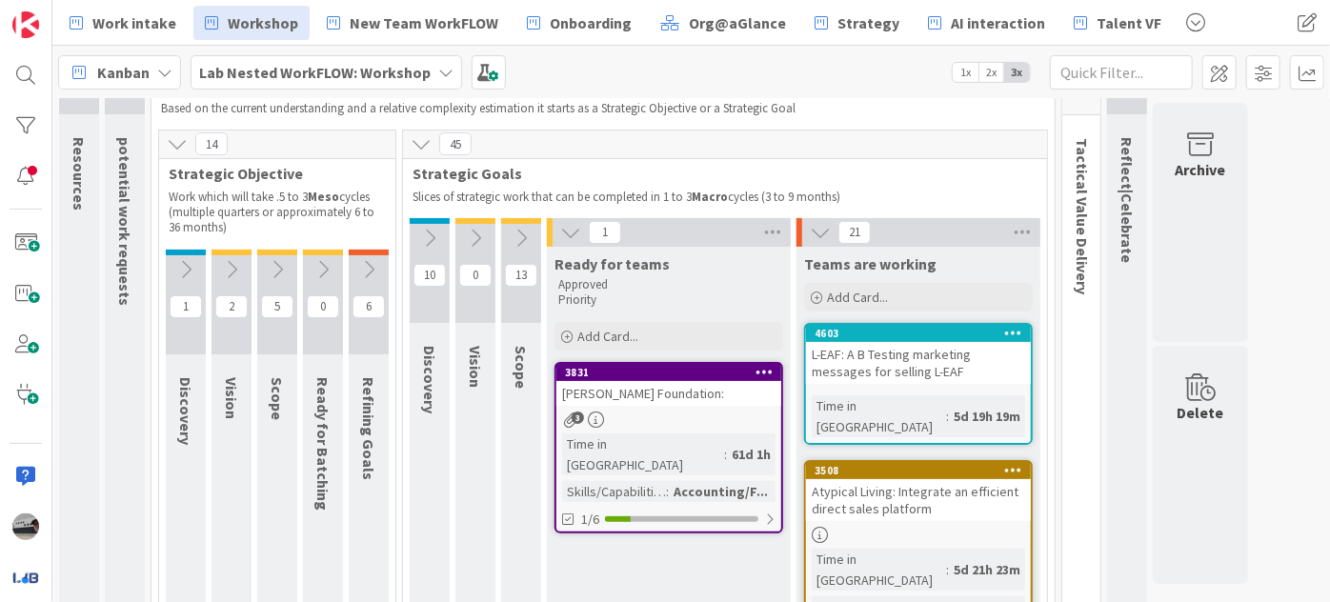
scroll to position [119, 0]
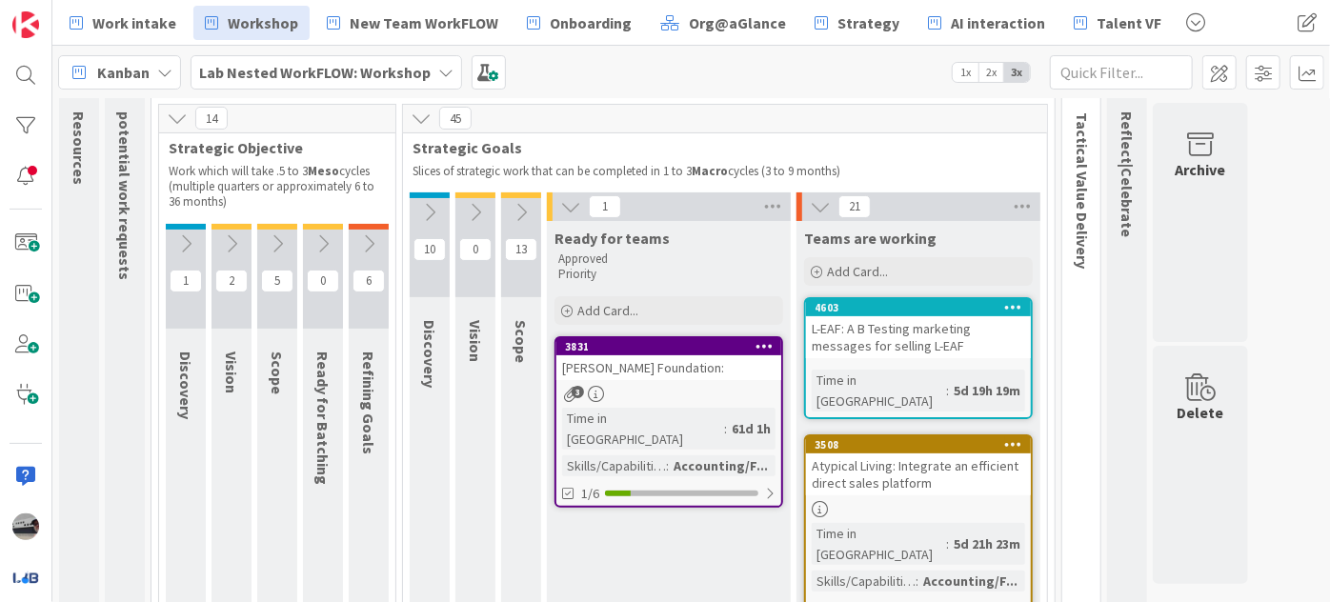
click at [417, 114] on icon at bounding box center [421, 118] width 21 height 21
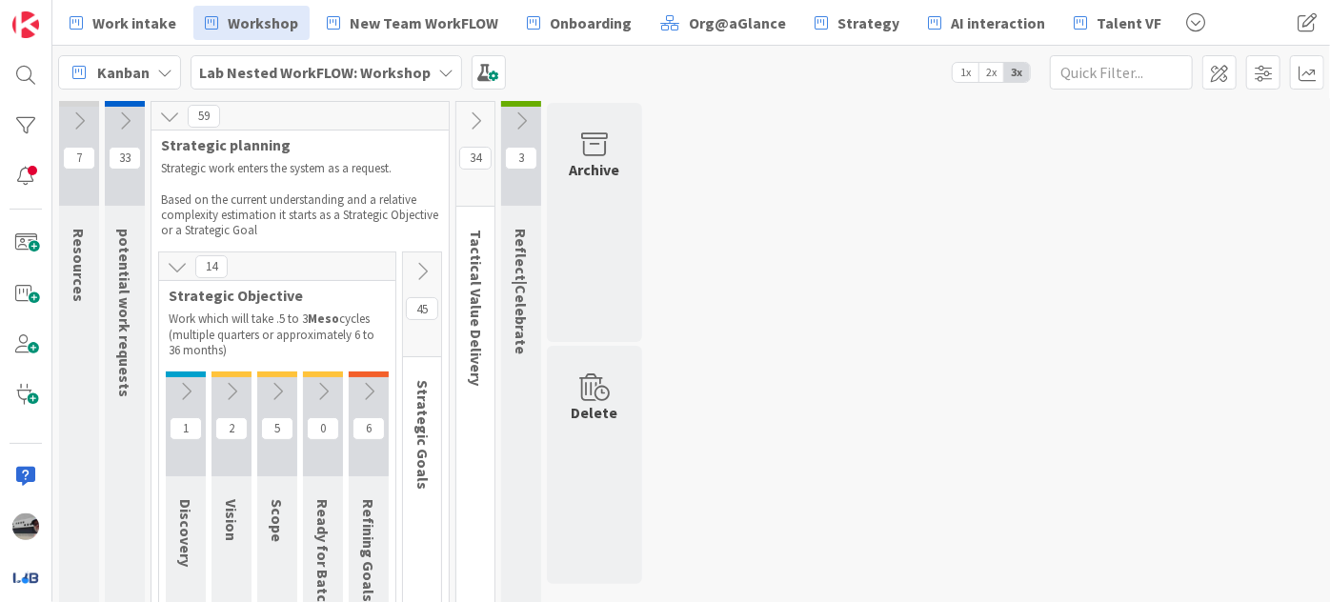
scroll to position [0, 0]
click at [477, 125] on icon at bounding box center [475, 122] width 21 height 21
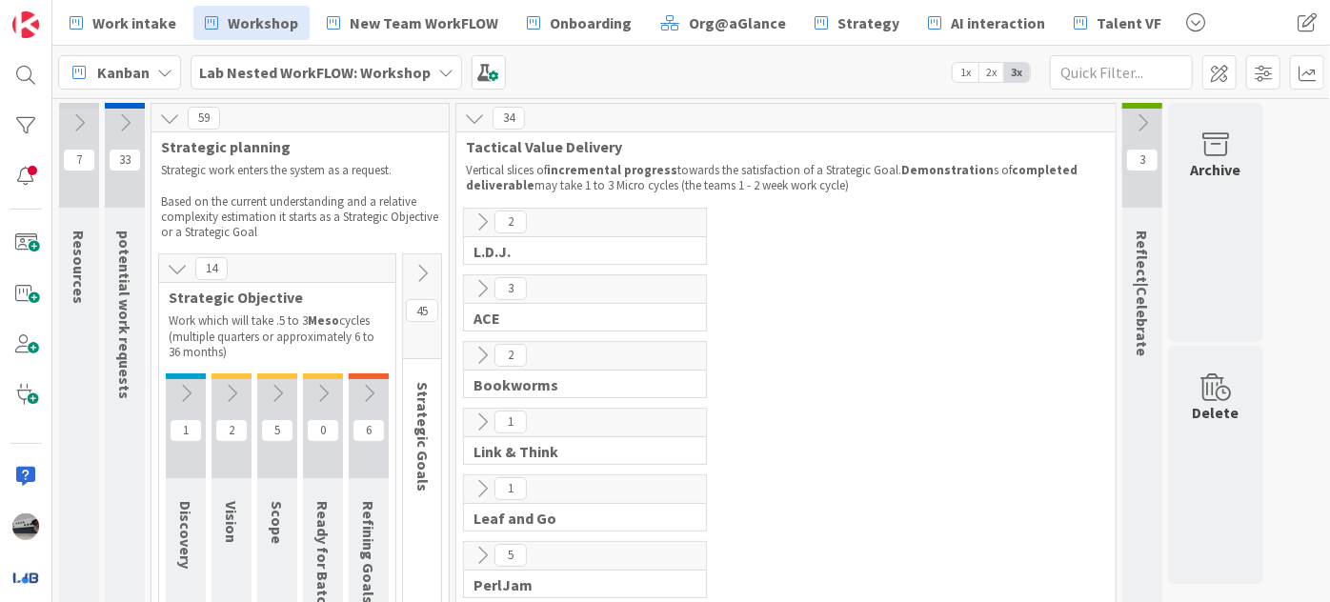
click at [486, 282] on icon at bounding box center [481, 288] width 21 height 21
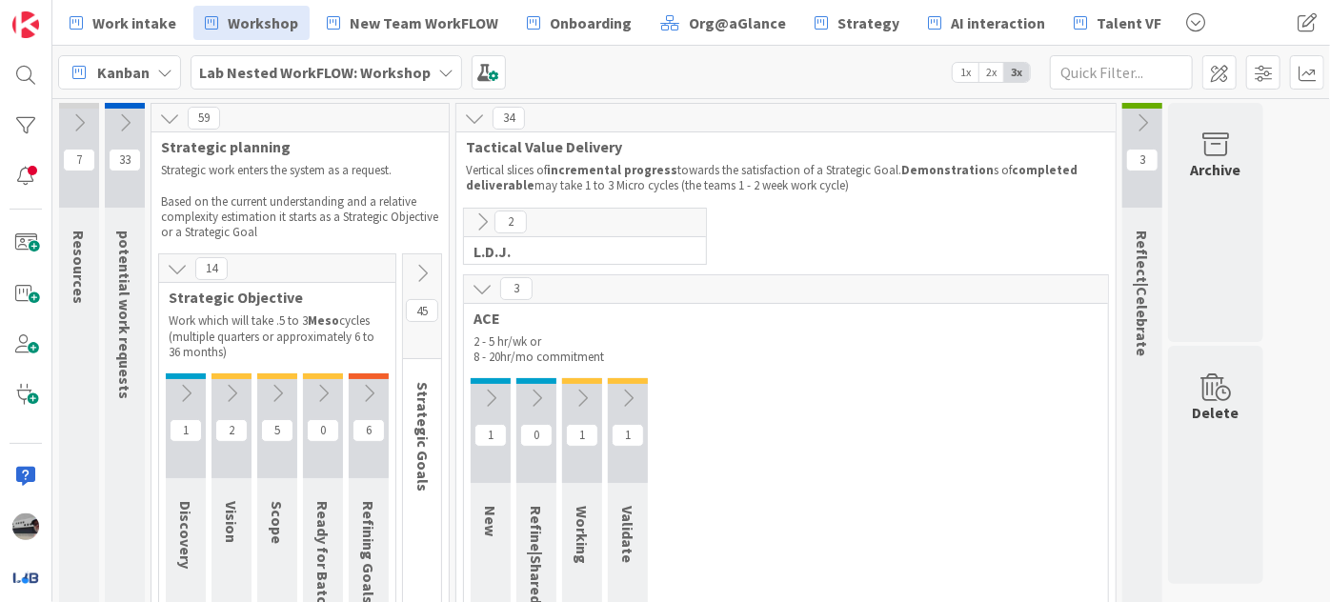
click at [486, 403] on icon at bounding box center [490, 398] width 21 height 21
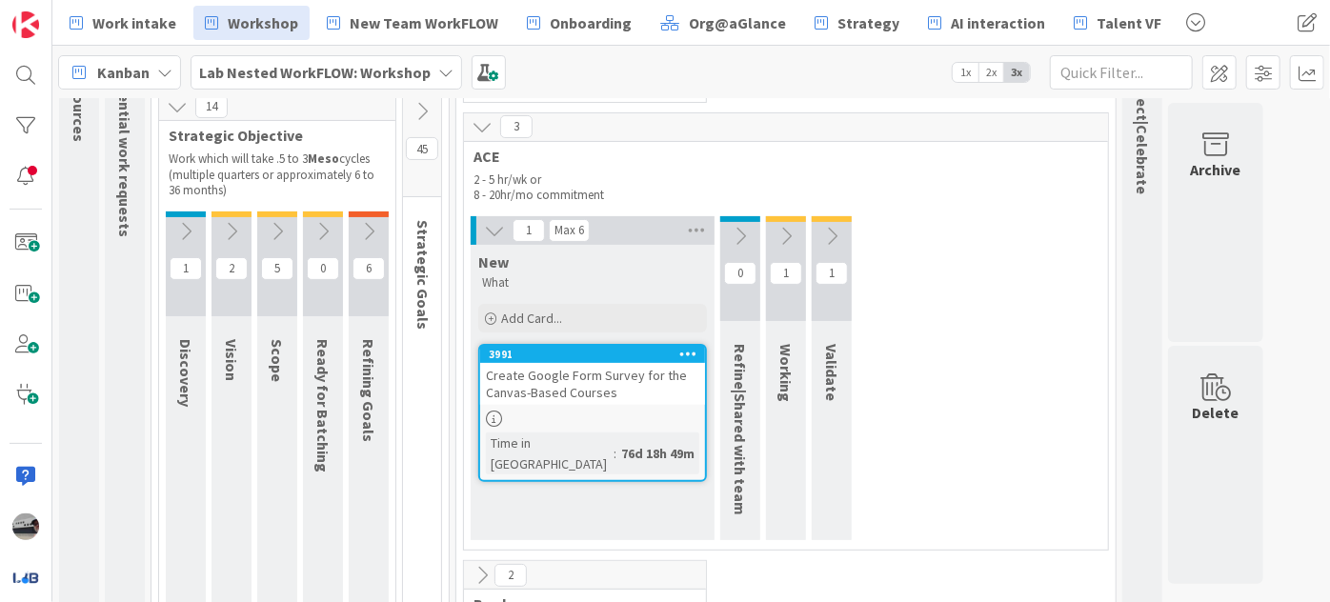
scroll to position [172, 0]
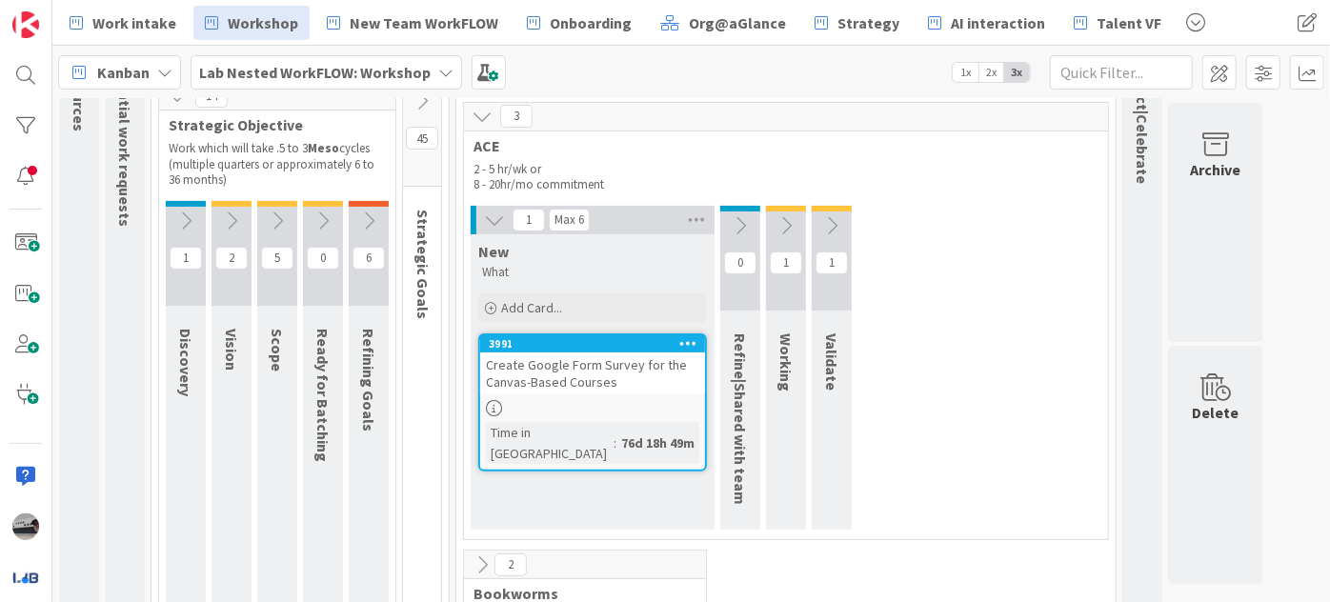
click at [840, 222] on button at bounding box center [832, 225] width 40 height 29
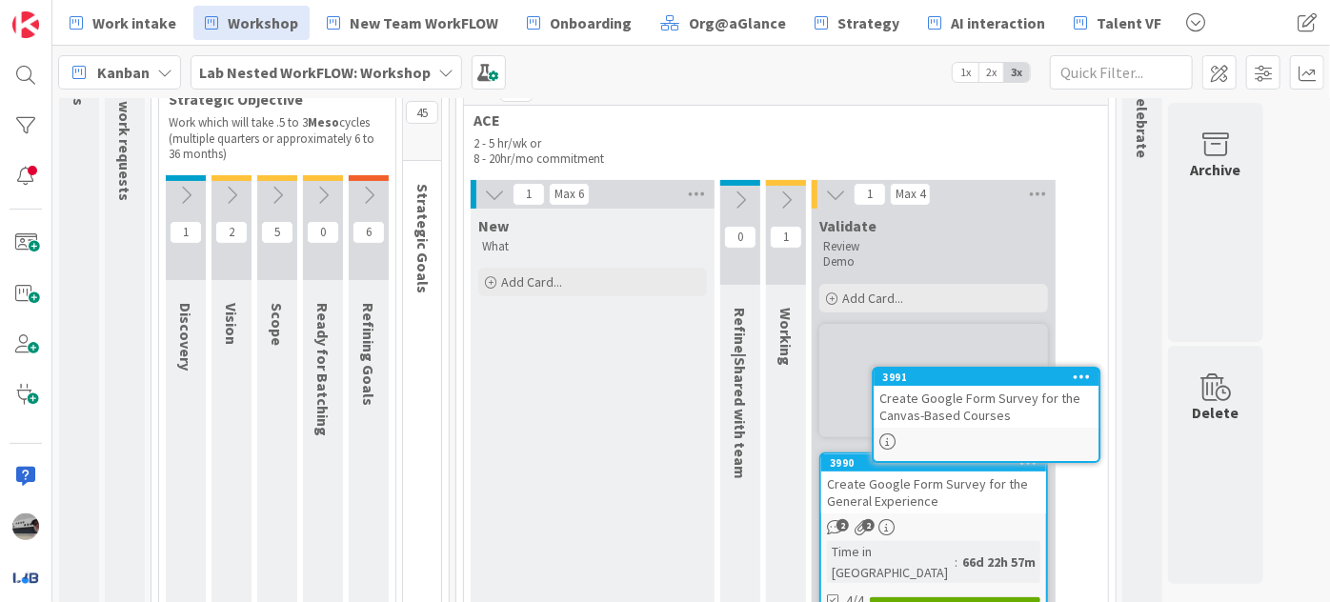
scroll to position [217, 0]
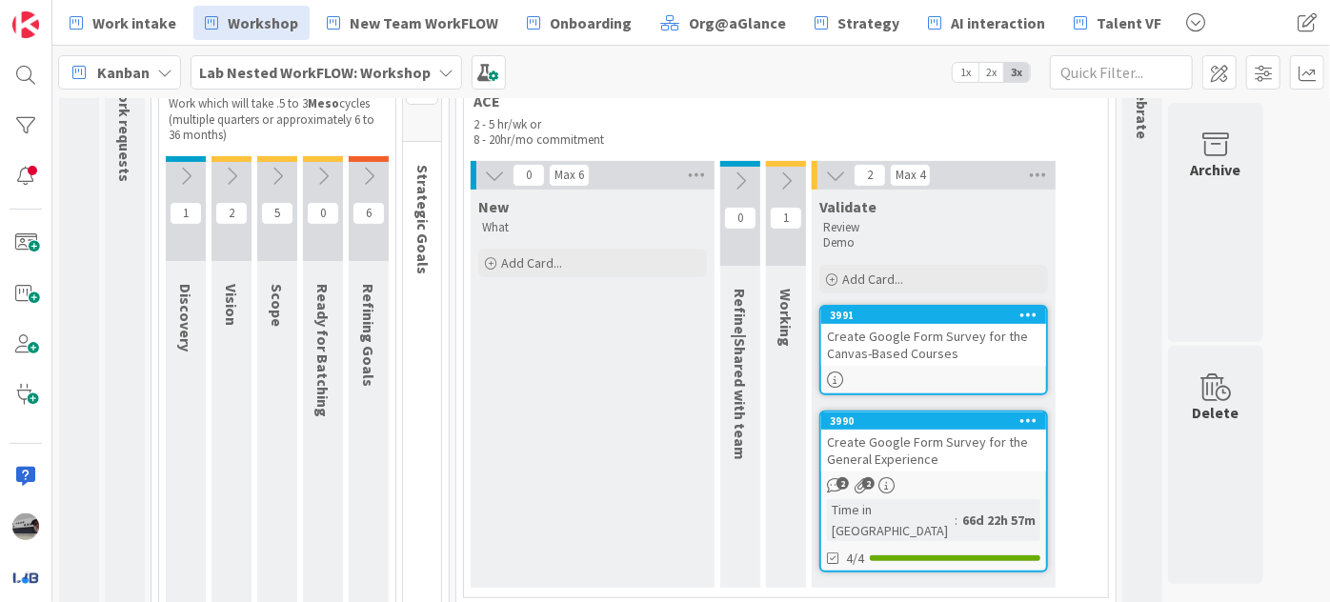
click at [784, 177] on icon at bounding box center [785, 180] width 21 height 21
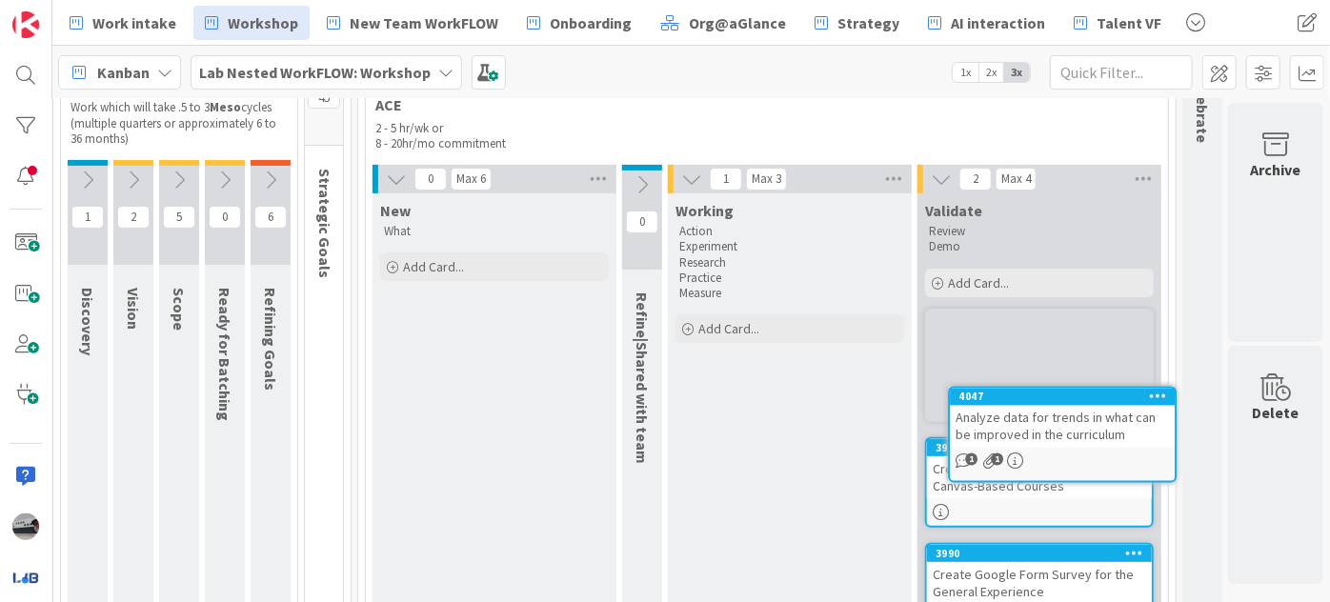
scroll to position [223, 107]
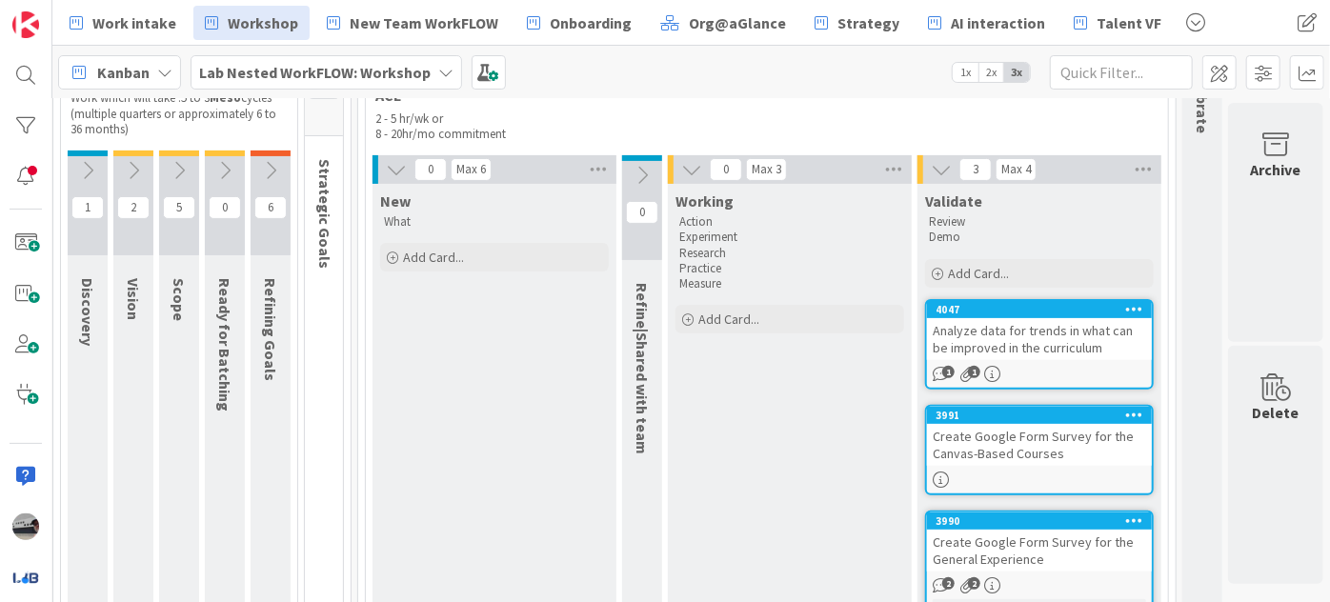
click at [394, 171] on icon at bounding box center [396, 169] width 21 height 21
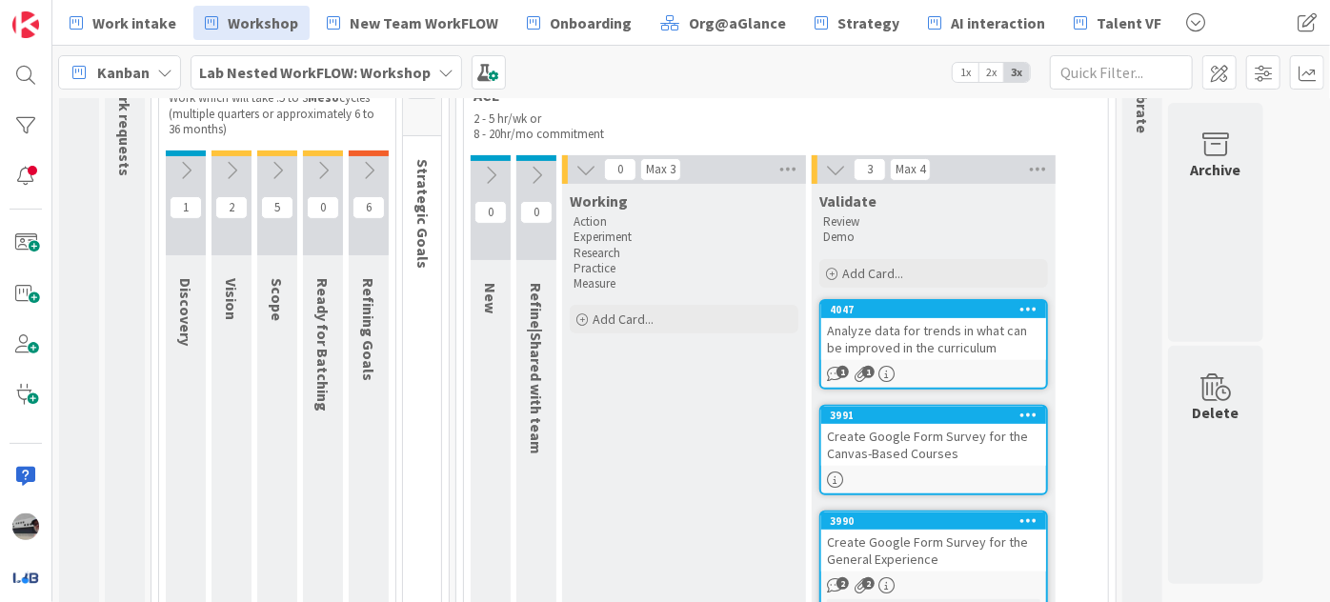
scroll to position [223, 0]
click at [589, 165] on icon at bounding box center [585, 169] width 21 height 21
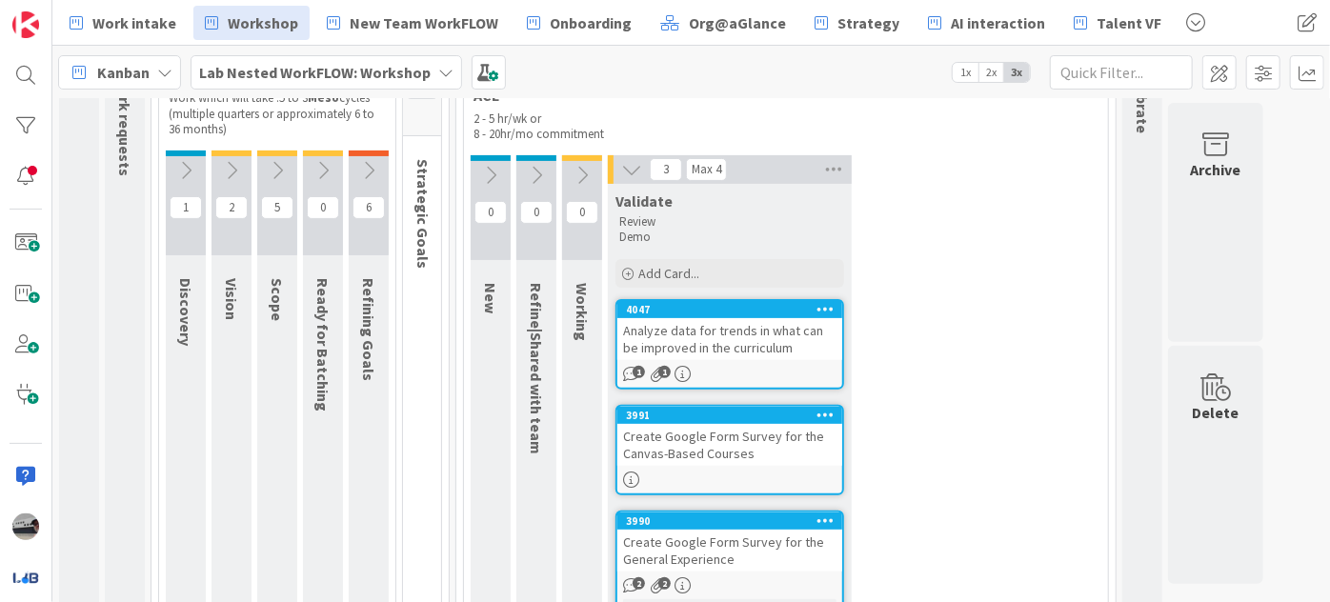
click at [631, 169] on icon at bounding box center [631, 169] width 21 height 21
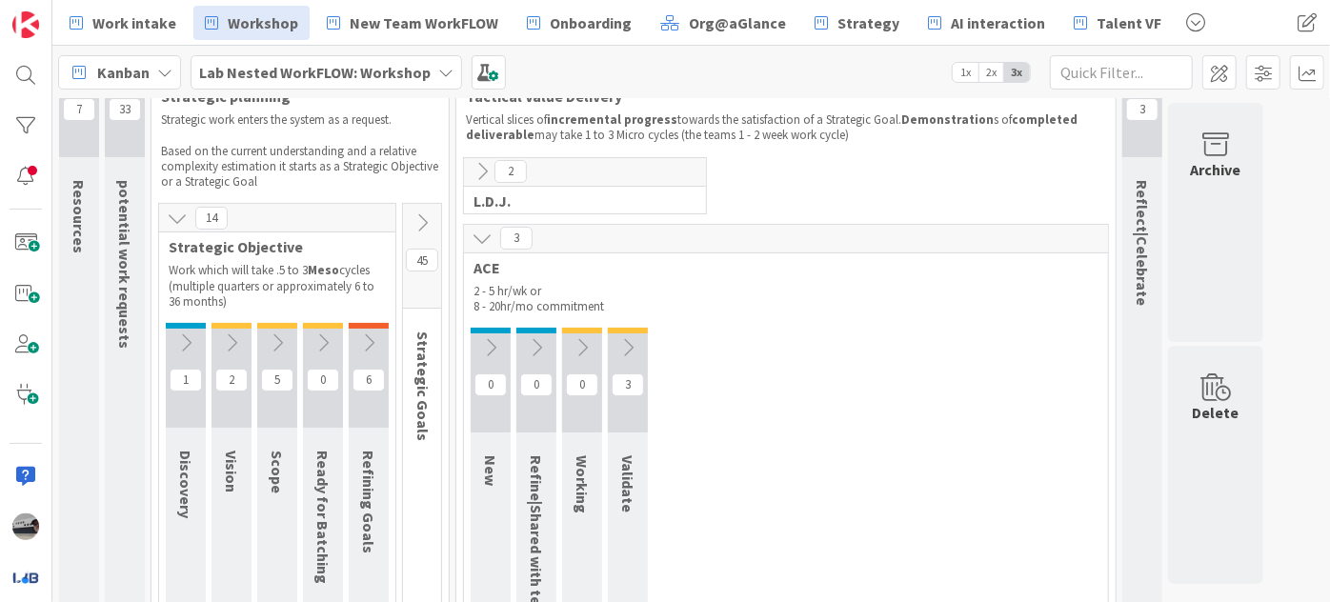
scroll to position [137, 0]
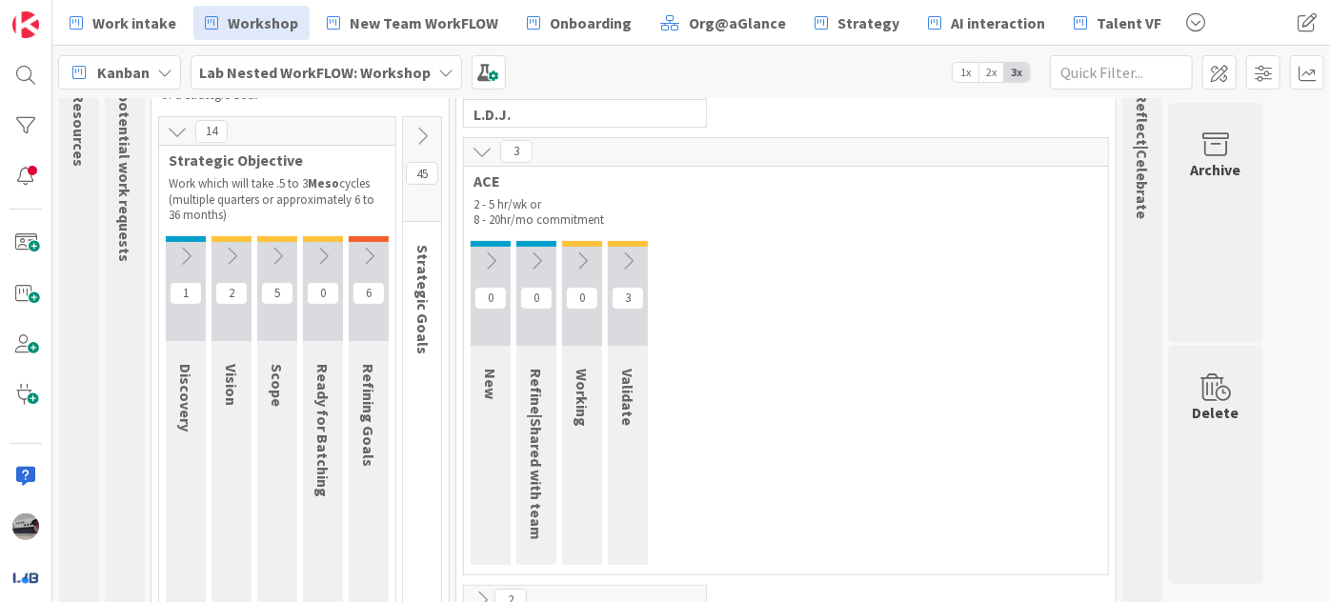
click at [375, 246] on icon at bounding box center [368, 256] width 21 height 21
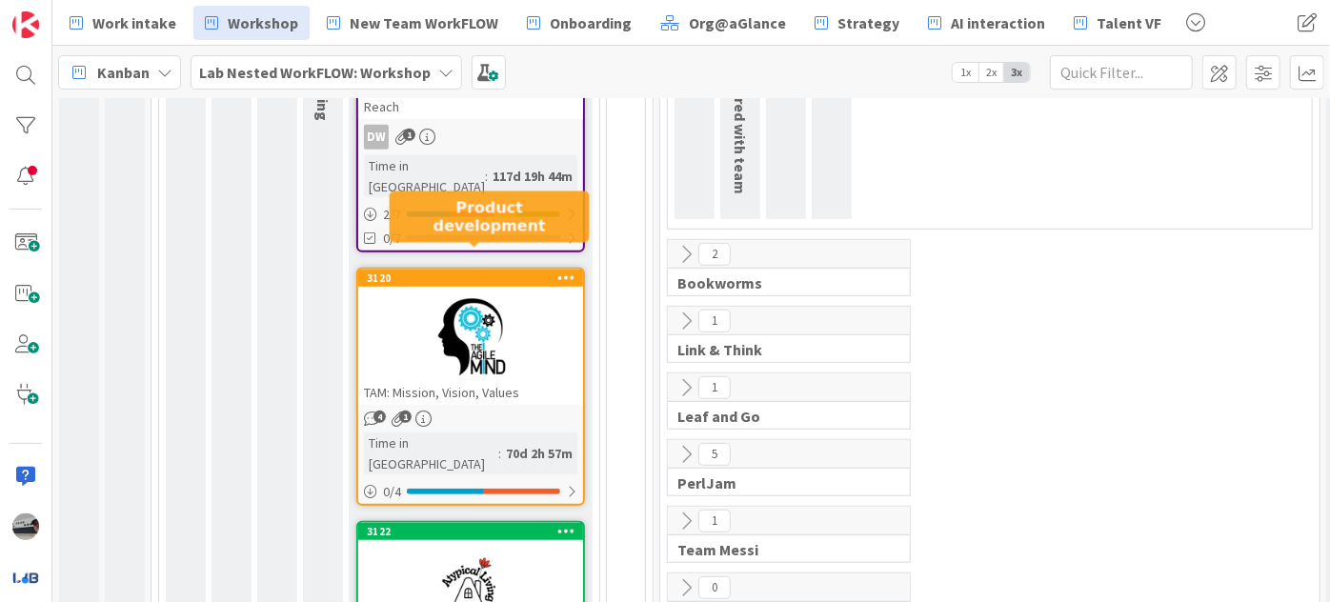
scroll to position [223, 0]
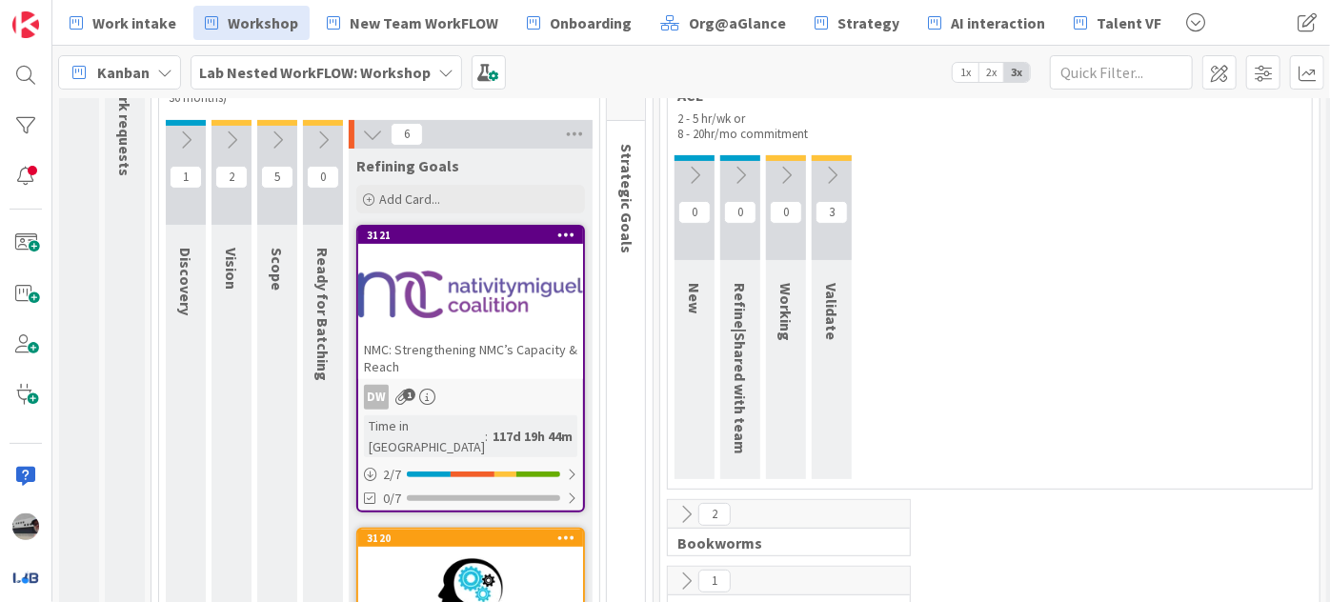
click at [504, 273] on div at bounding box center [470, 294] width 225 height 86
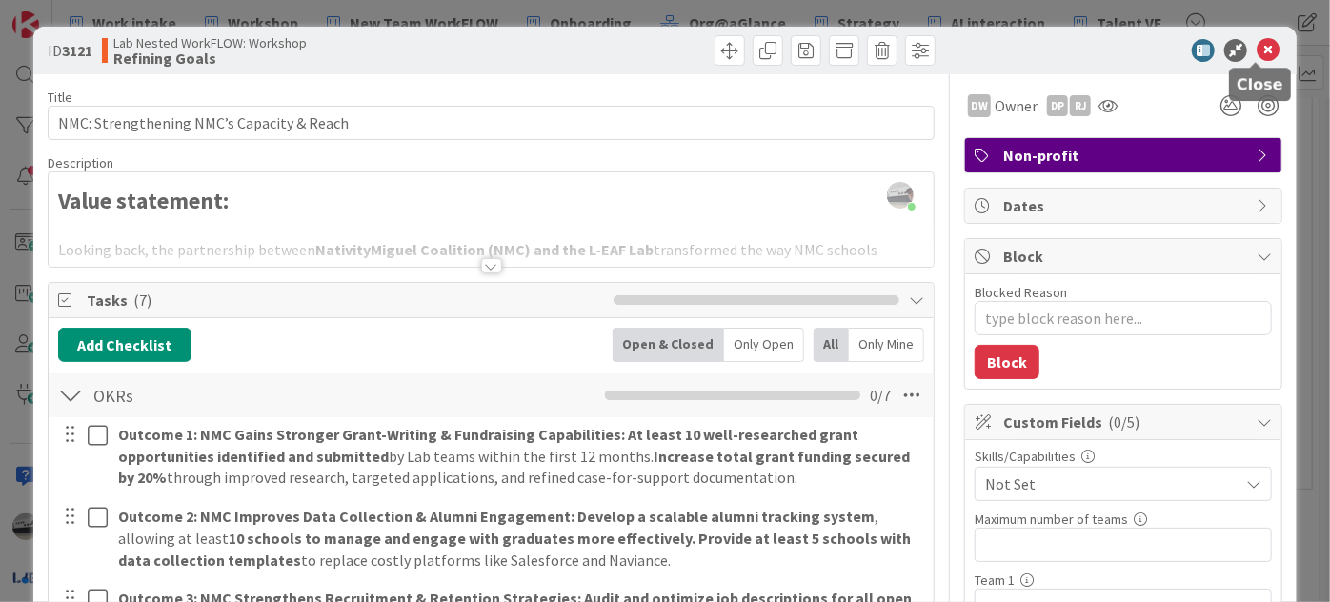
click at [1256, 55] on icon at bounding box center [1267, 50] width 23 height 23
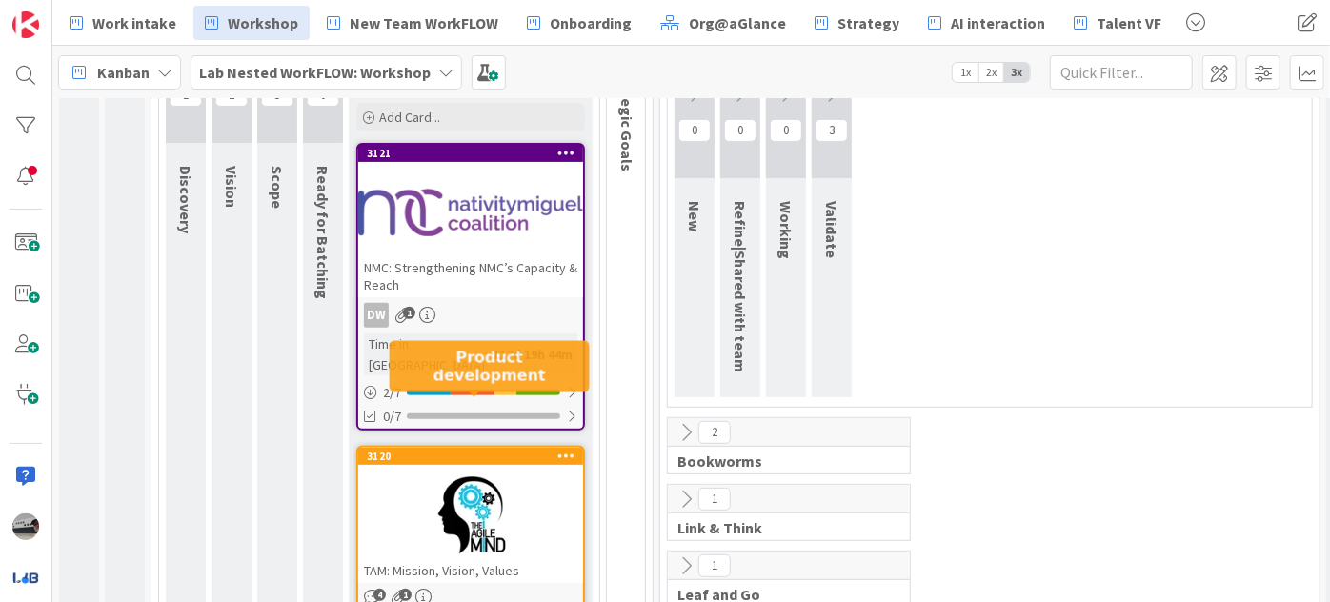
scroll to position [483, 0]
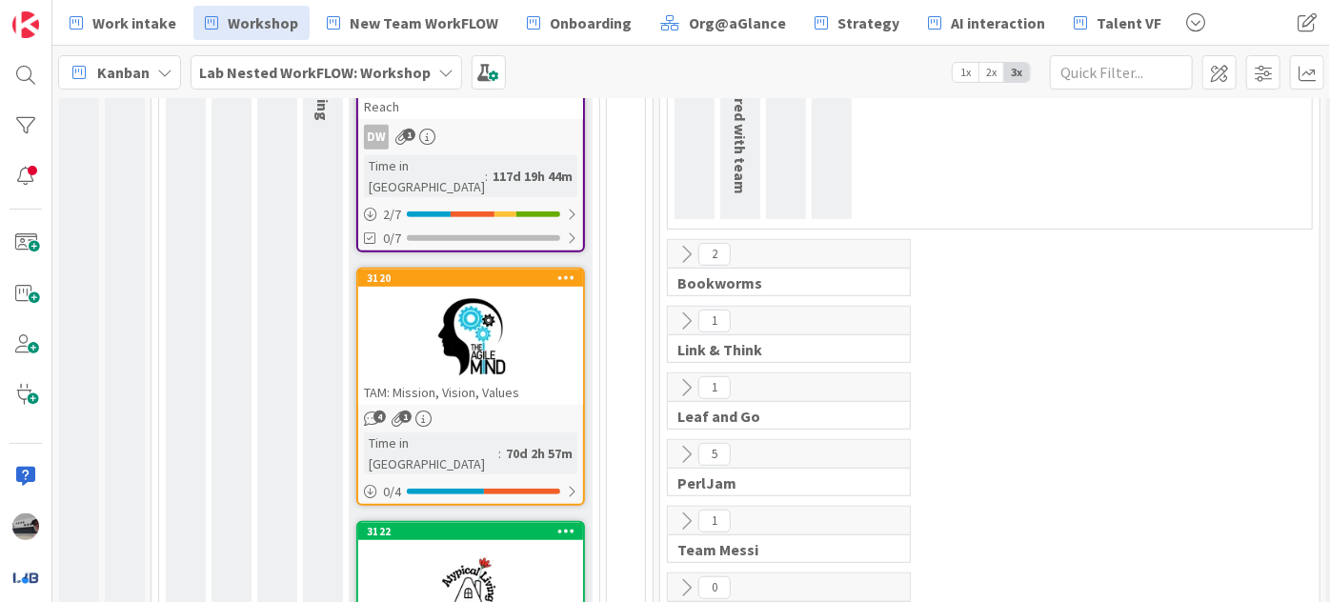
click at [524, 353] on div at bounding box center [470, 337] width 225 height 86
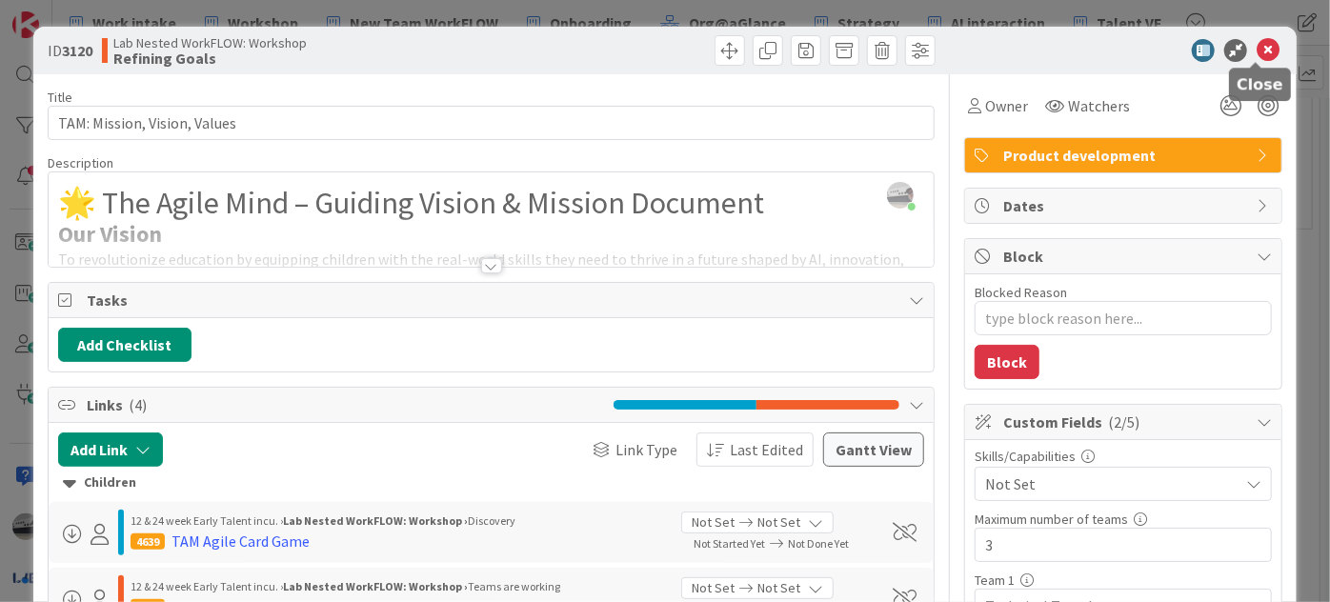
click at [1256, 54] on icon at bounding box center [1267, 50] width 23 height 23
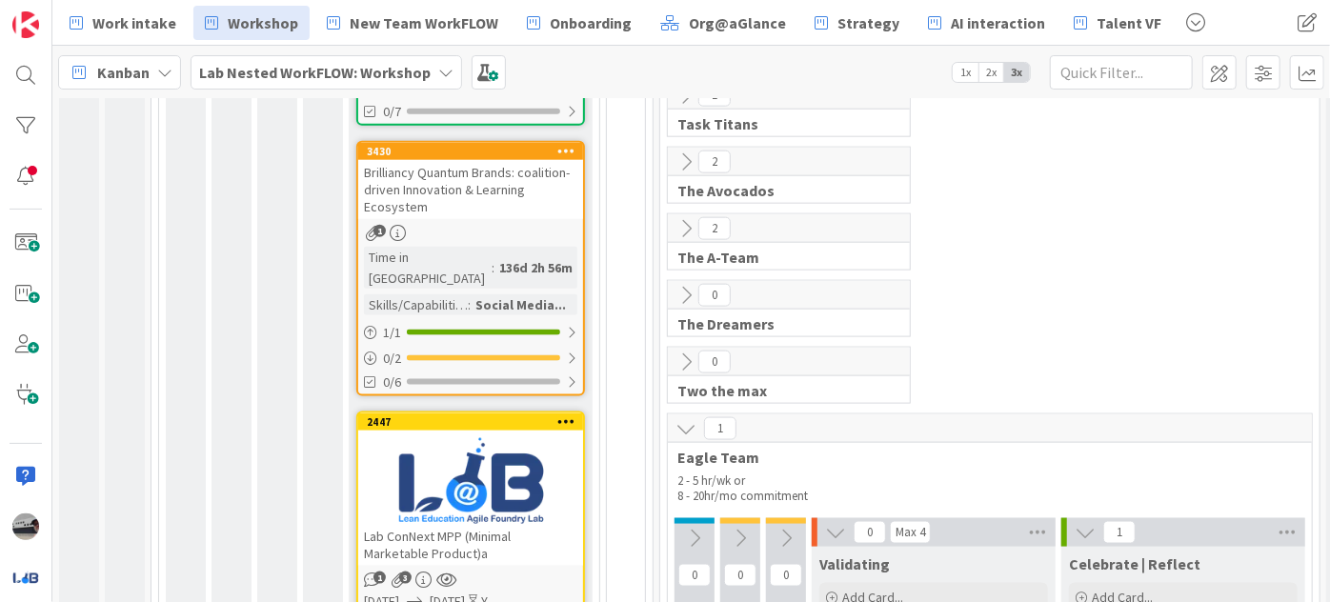
scroll to position [1262, 0]
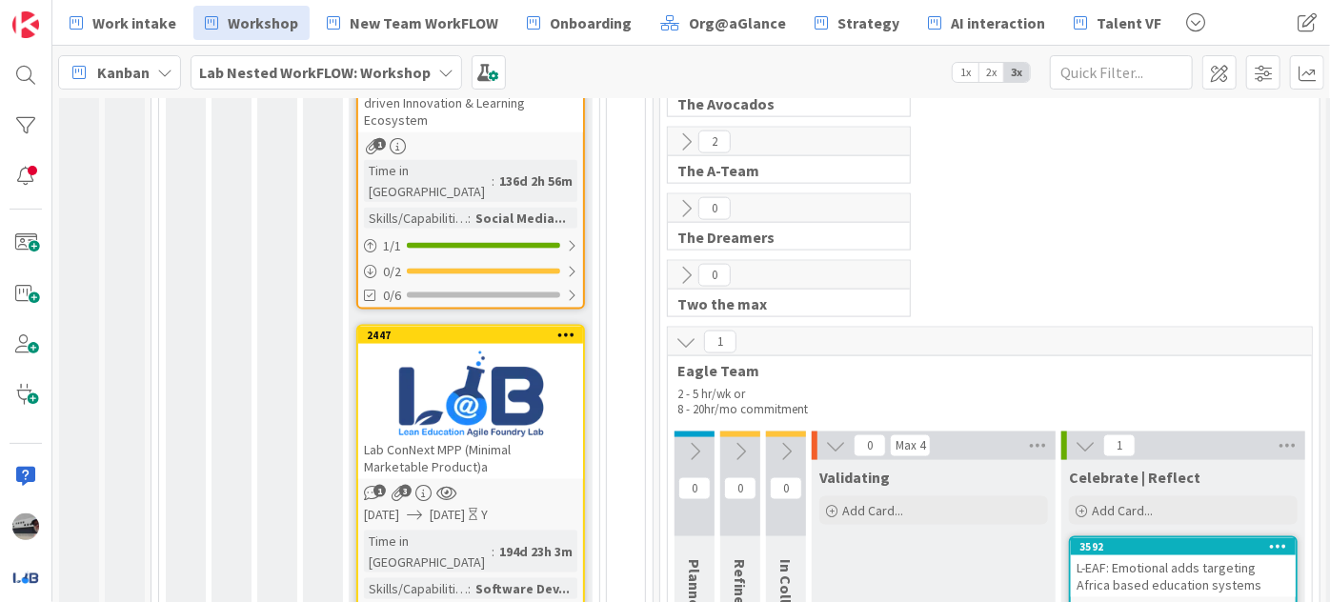
click at [675, 331] on icon at bounding box center [685, 341] width 21 height 21
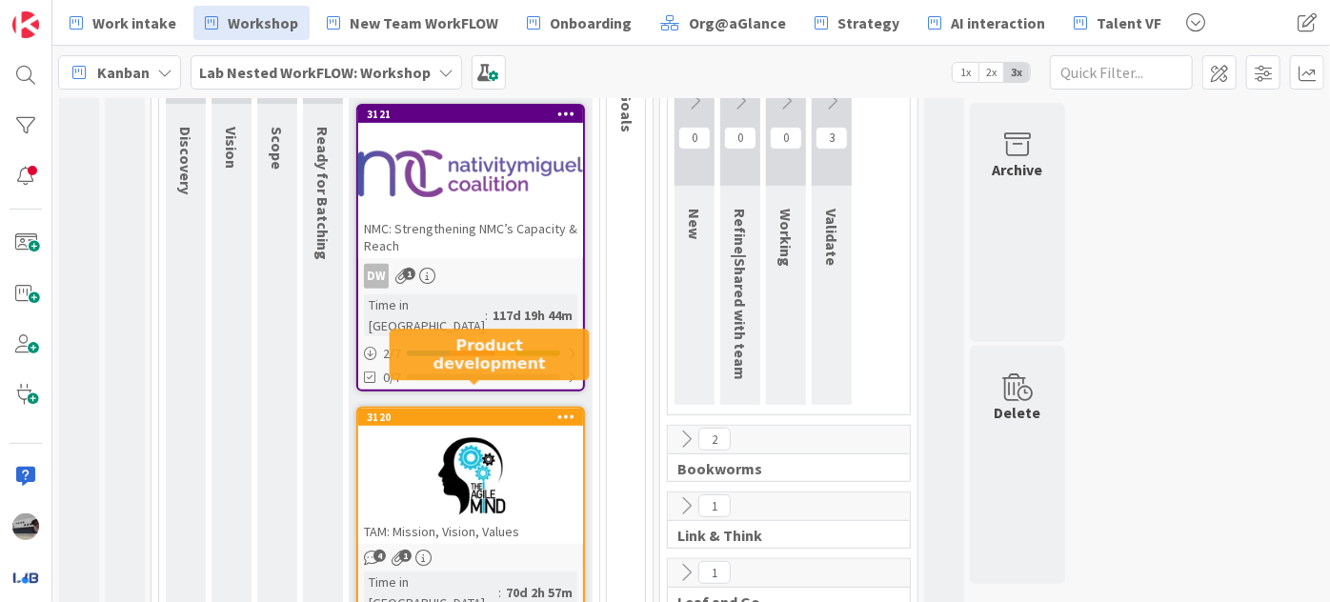
scroll to position [432, 0]
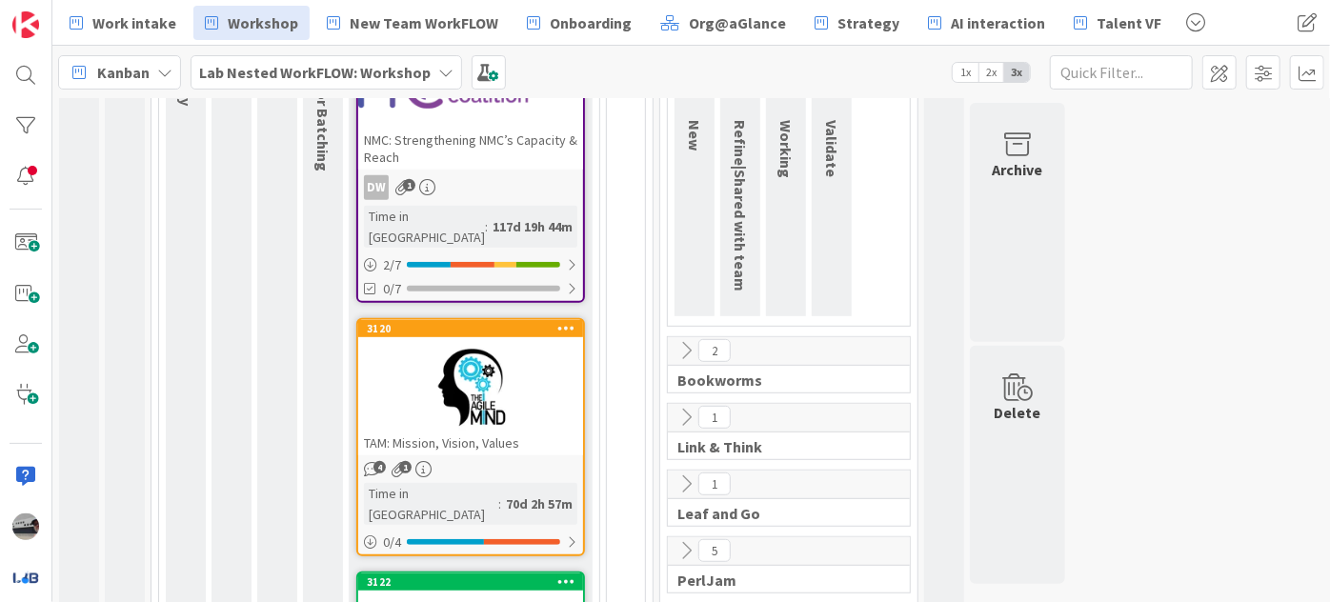
click at [533, 397] on div at bounding box center [470, 388] width 225 height 86
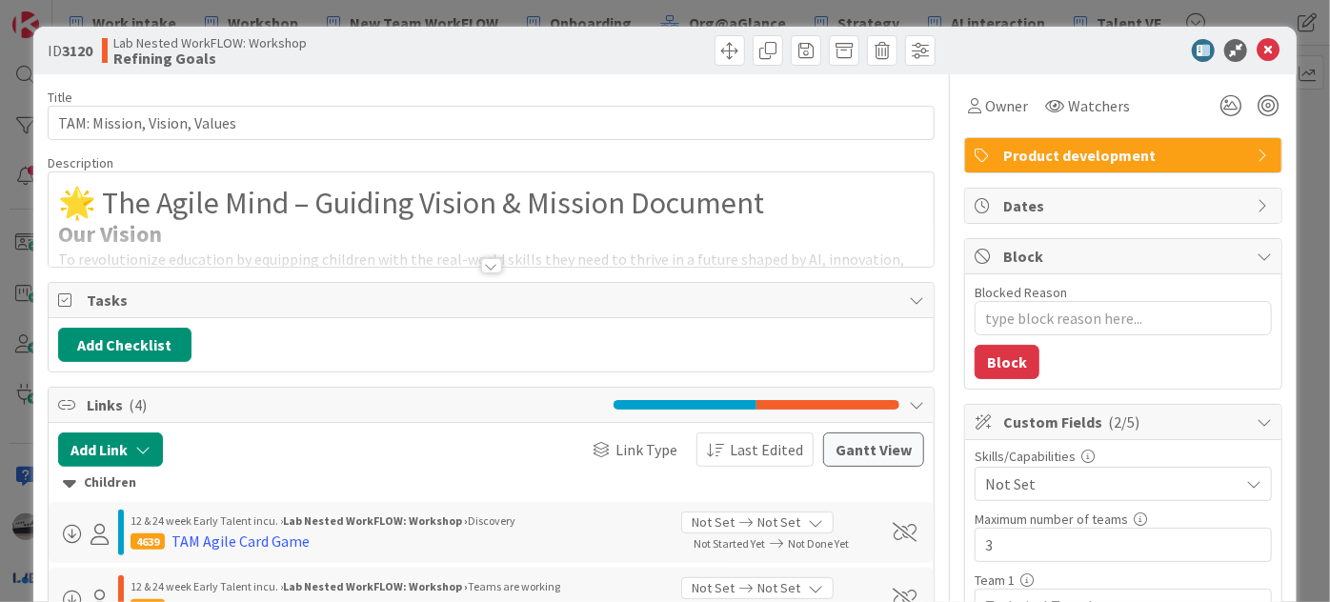
type textarea "x"
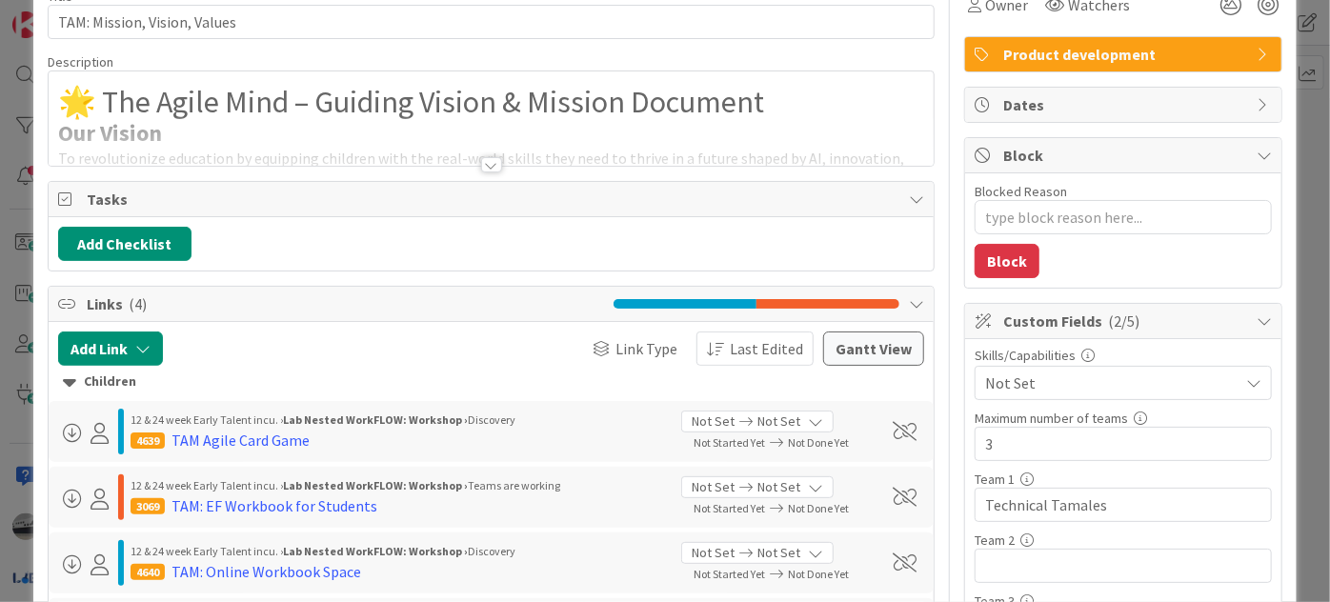
scroll to position [259, 0]
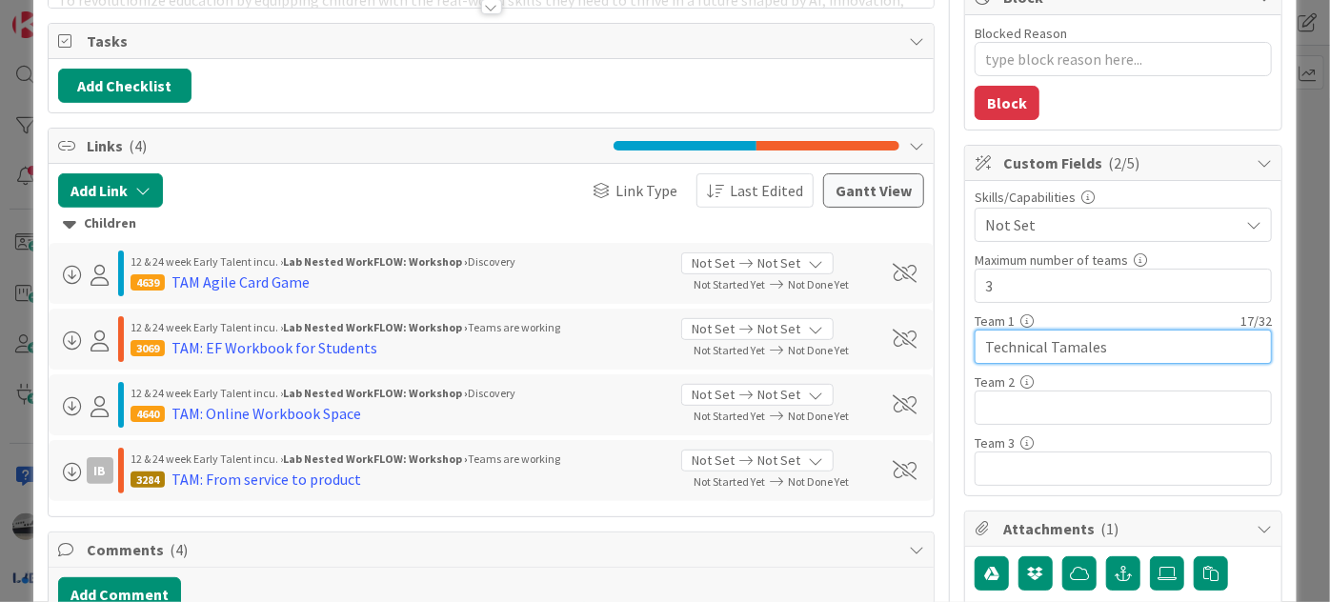
drag, startPoint x: 1125, startPoint y: 334, endPoint x: 829, endPoint y: 378, distance: 299.4
type textarea "x"
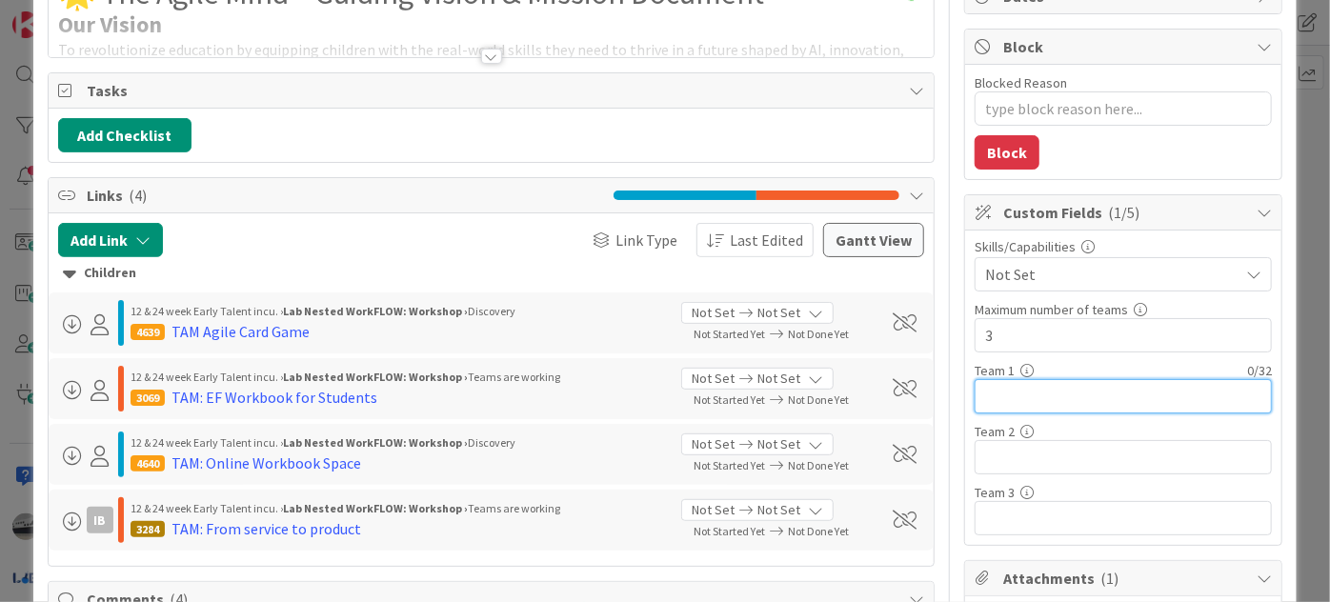
scroll to position [0, 0]
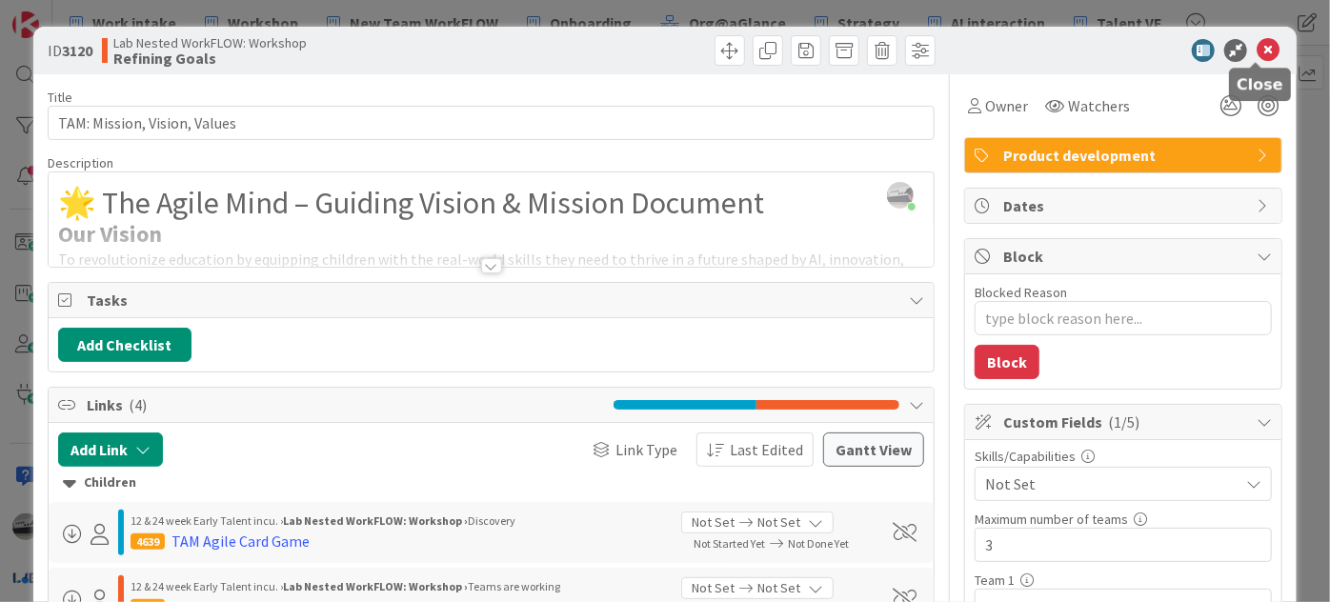
click at [1256, 56] on icon at bounding box center [1267, 50] width 23 height 23
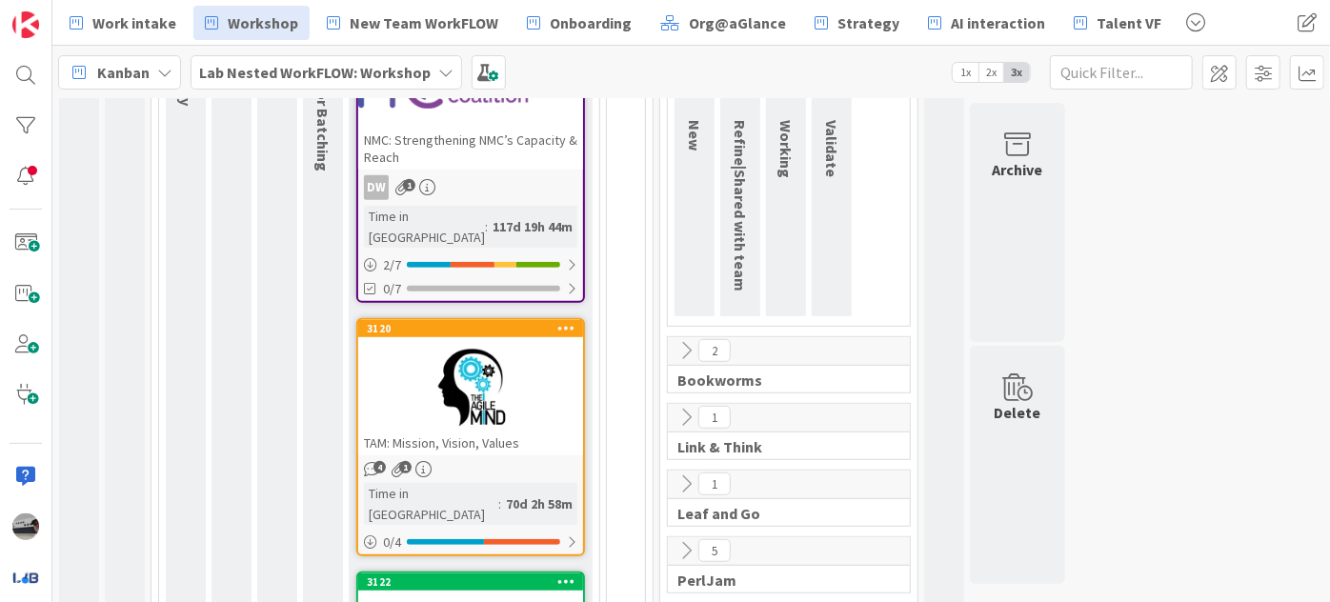
scroll to position [86, 0]
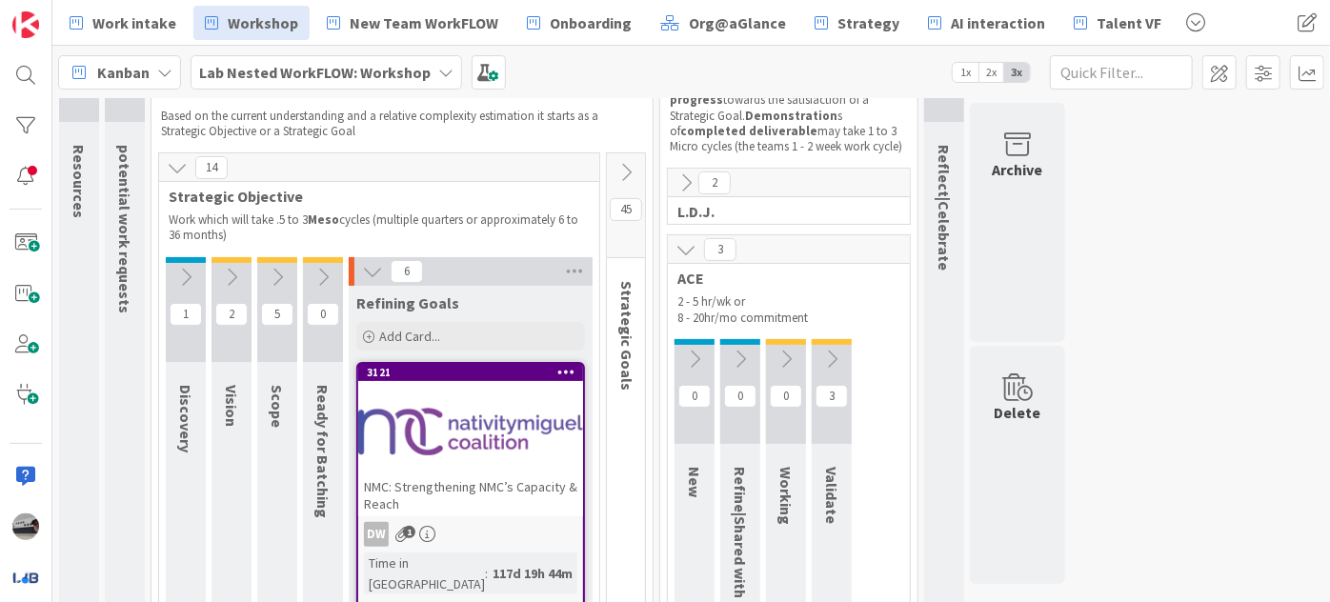
click at [683, 251] on icon at bounding box center [685, 249] width 21 height 21
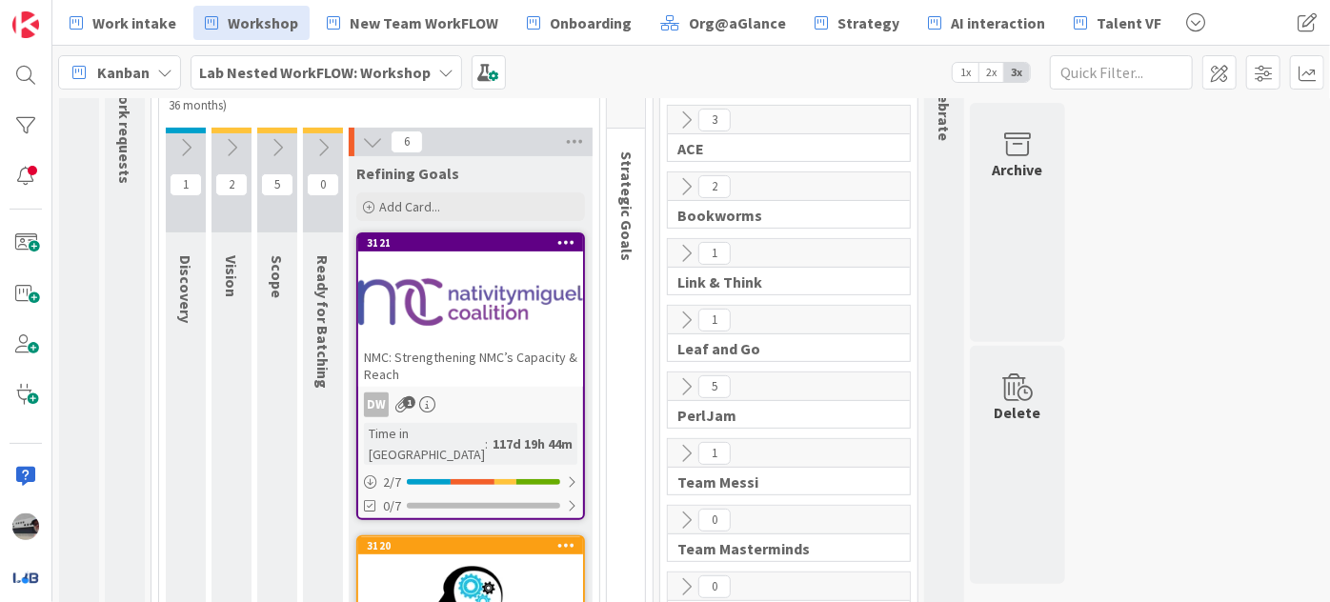
scroll to position [259, 0]
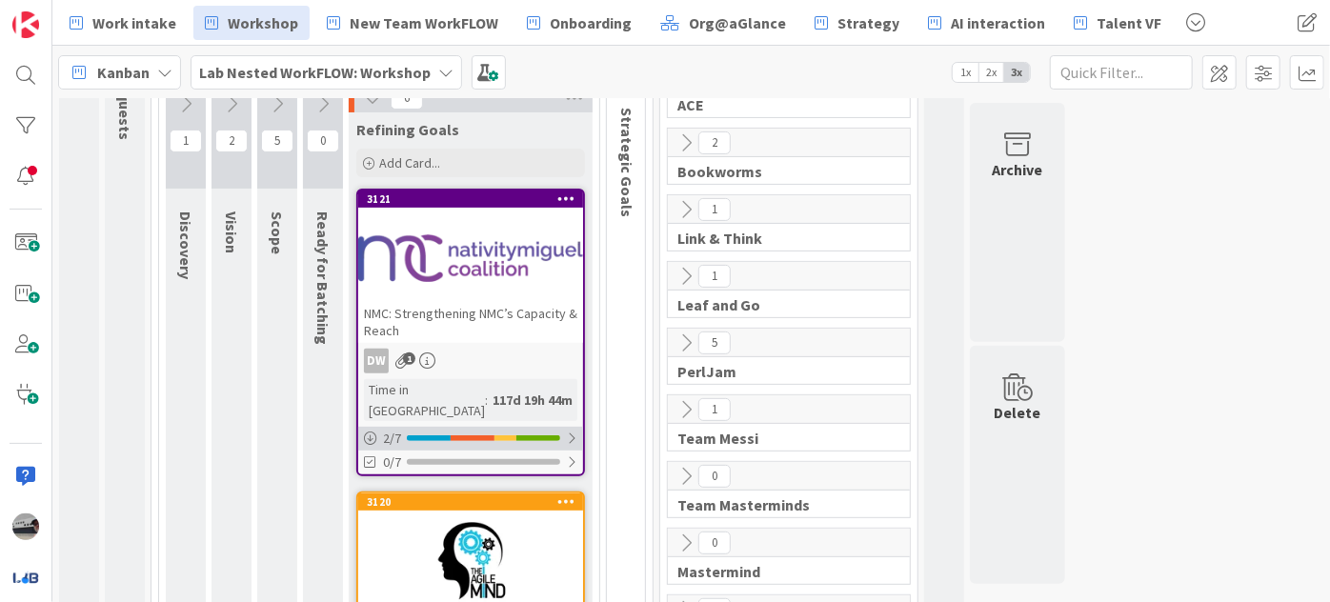
click at [566, 431] on div at bounding box center [571, 438] width 11 height 15
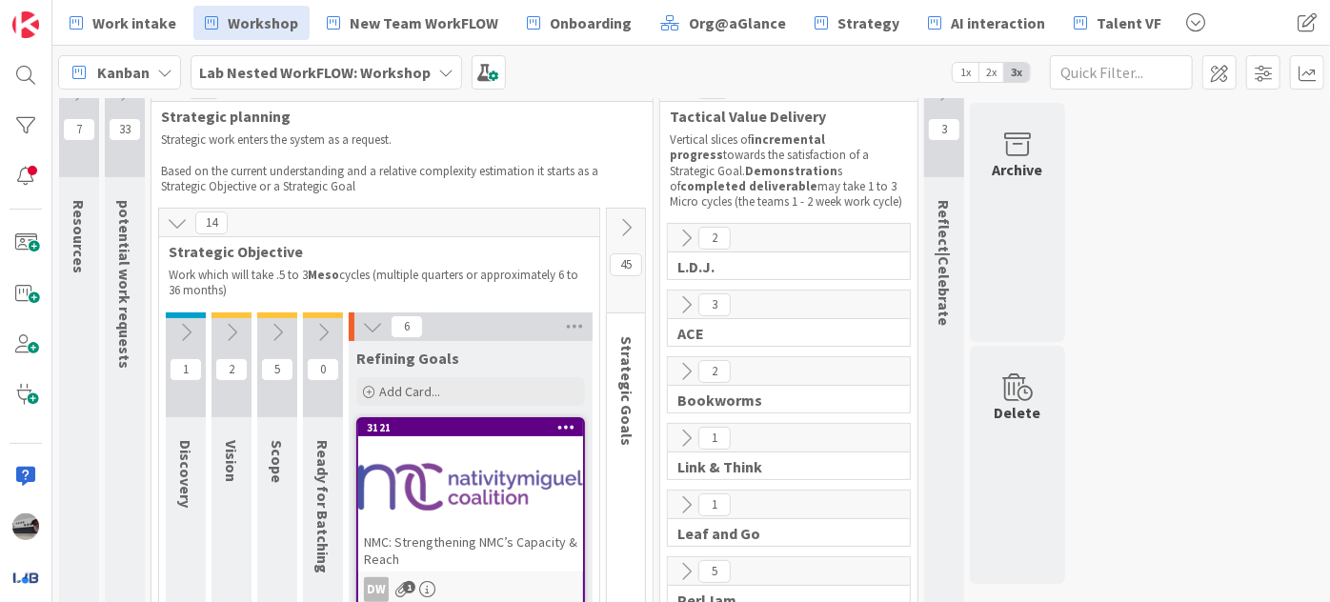
scroll to position [0, 0]
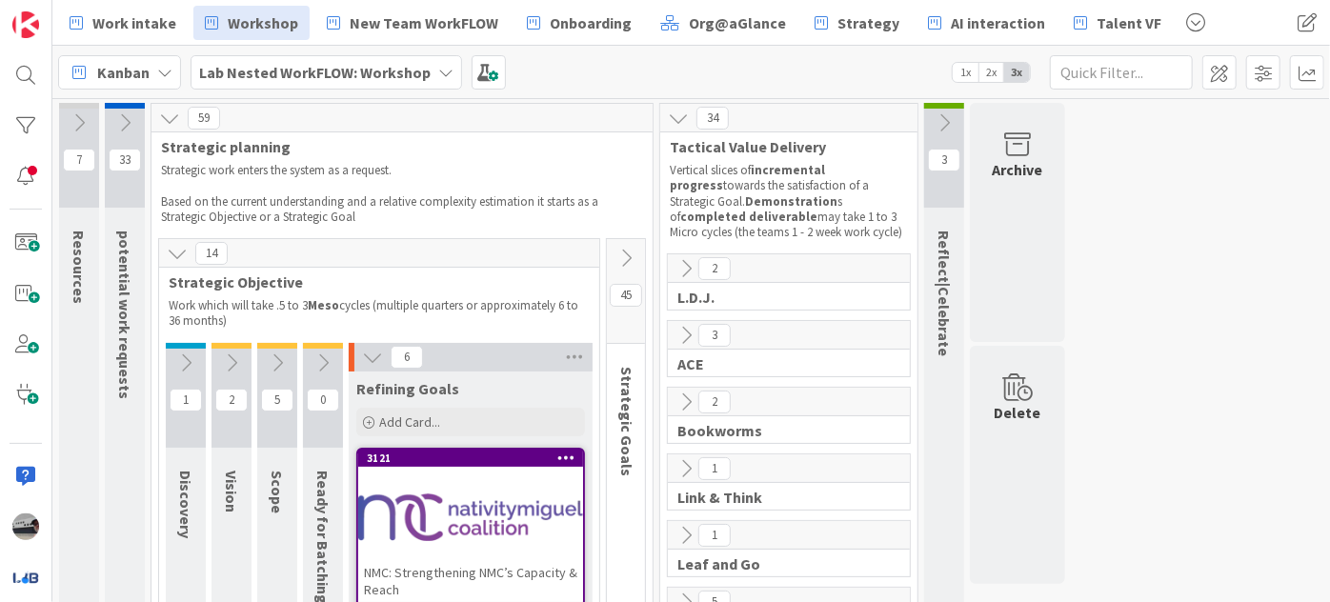
click at [371, 354] on icon at bounding box center [372, 357] width 21 height 21
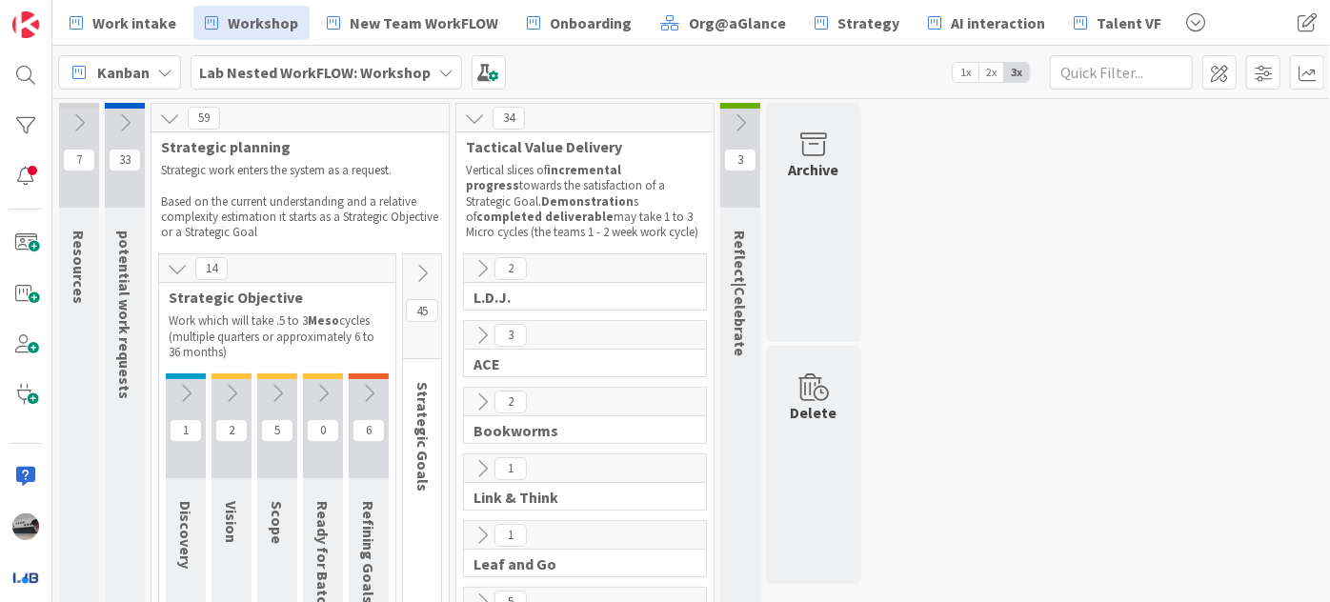
click at [180, 273] on icon at bounding box center [177, 268] width 21 height 21
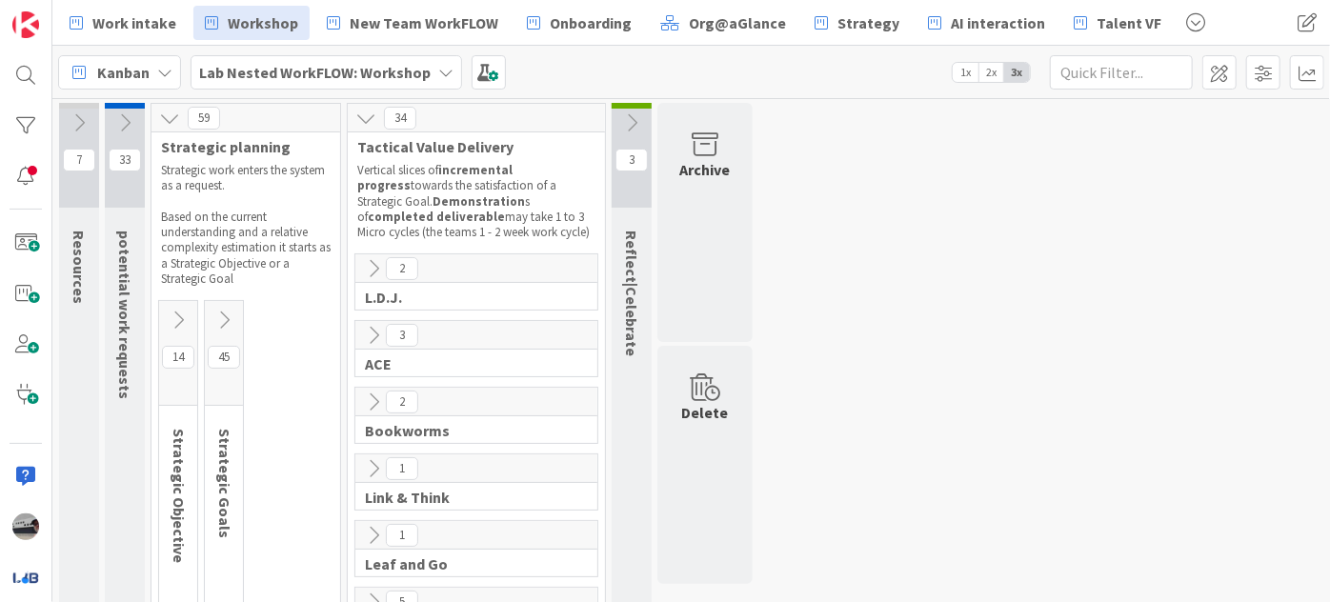
click at [167, 112] on icon at bounding box center [169, 118] width 21 height 21
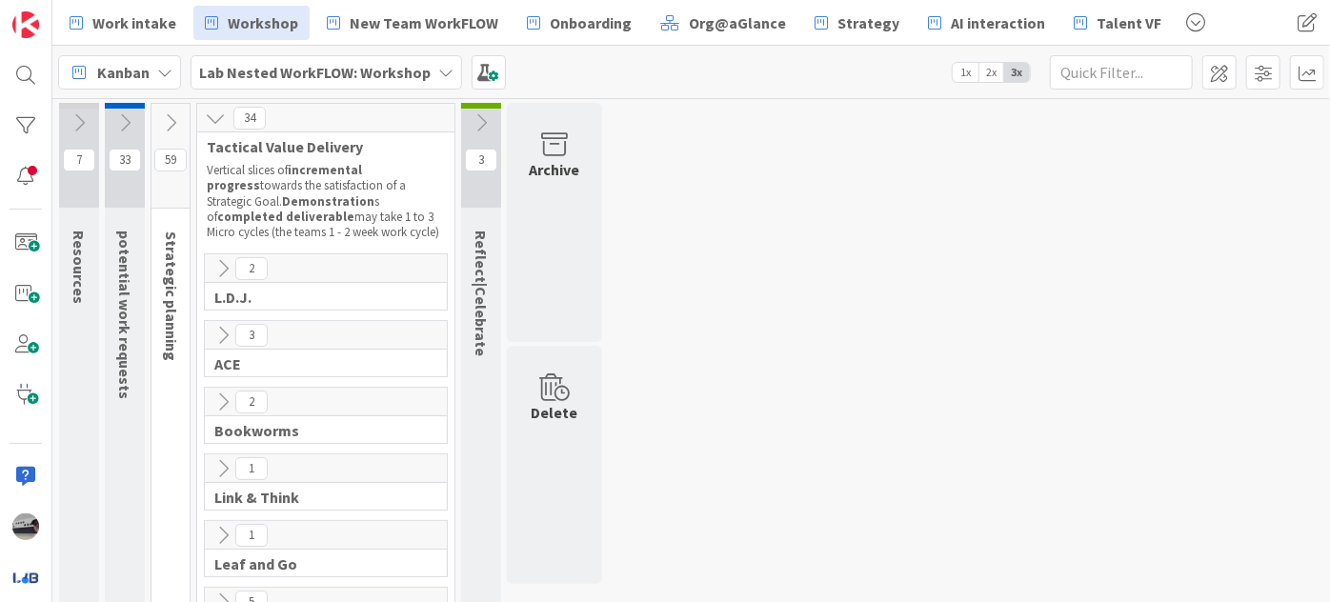
click at [226, 121] on button at bounding box center [215, 118] width 25 height 25
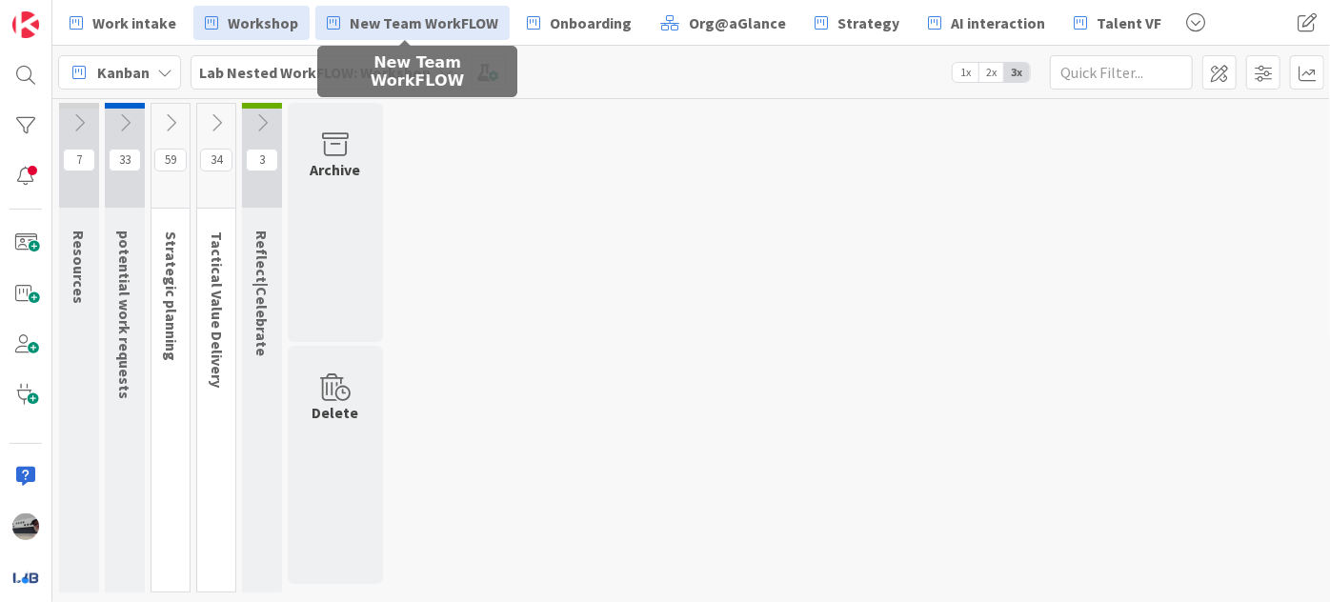
click at [412, 15] on span "New Team WorkFLOW" at bounding box center [424, 22] width 149 height 23
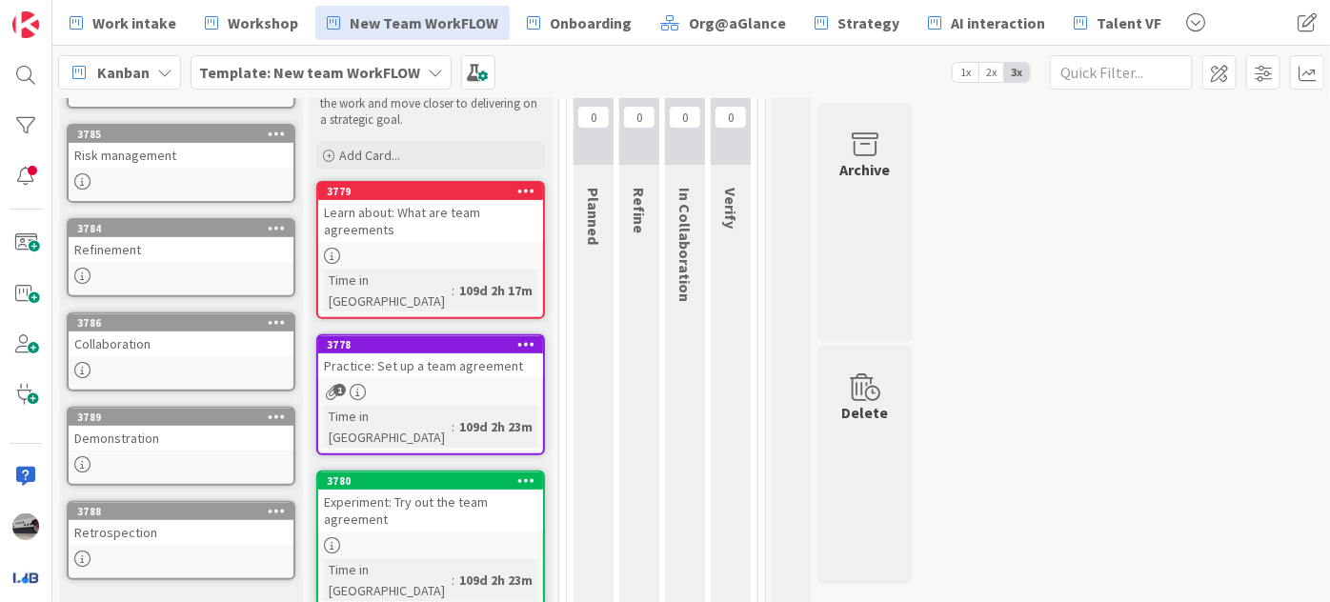
scroll to position [396, 0]
